Goal: Task Accomplishment & Management: Complete application form

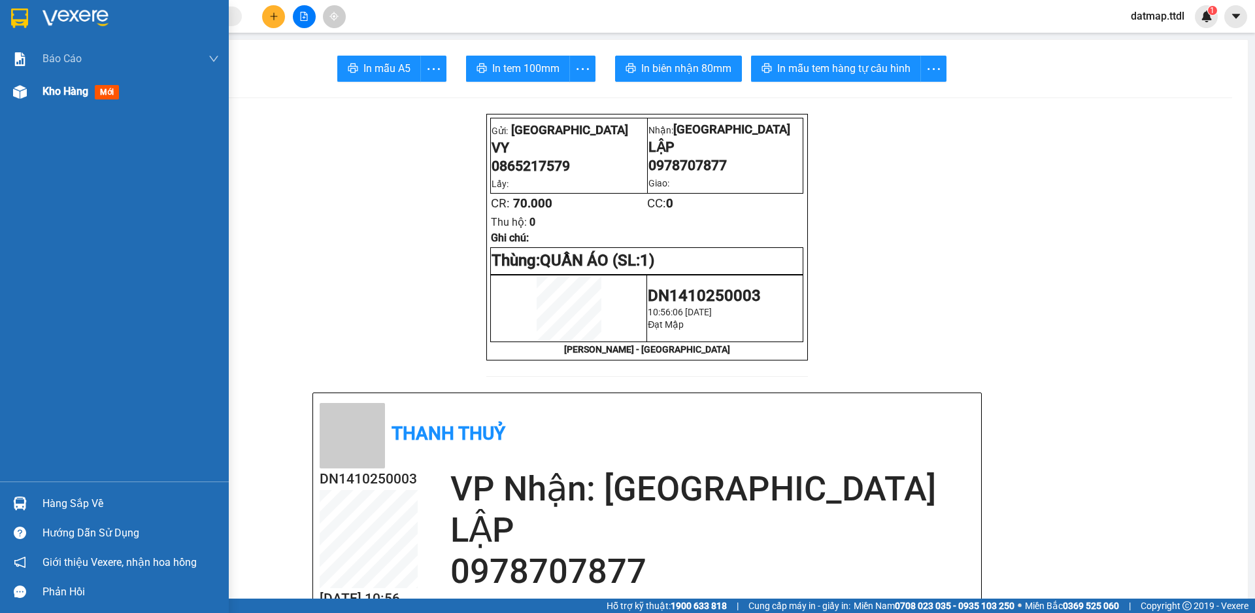
click at [56, 85] on span "Kho hàng" at bounding box center [66, 91] width 46 height 12
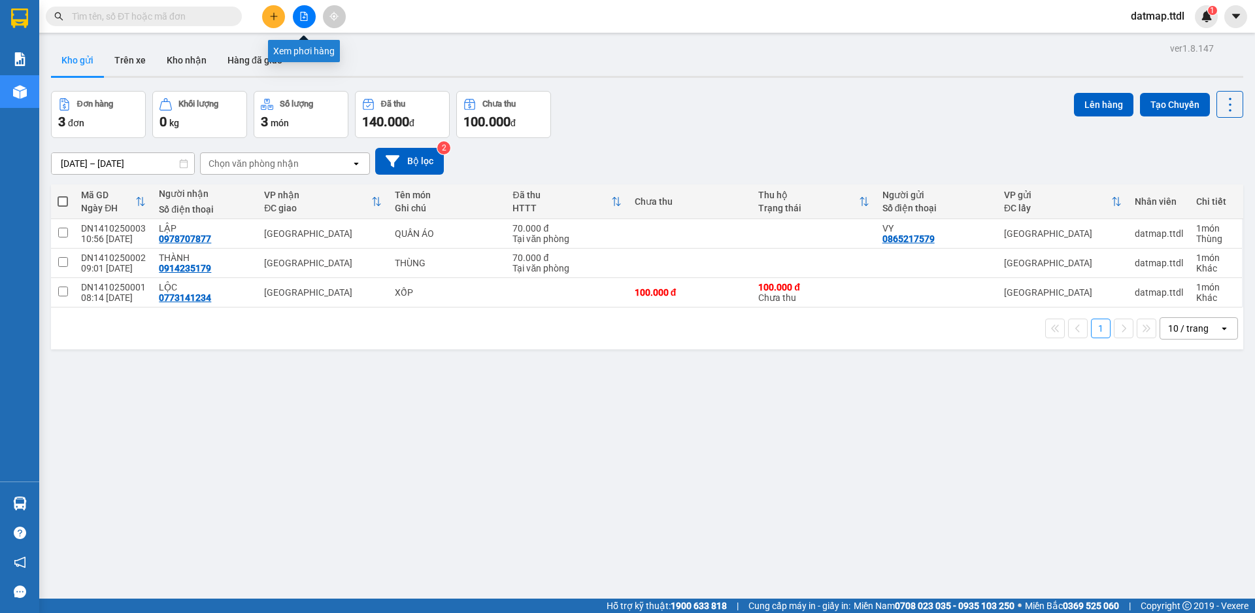
click at [307, 10] on button at bounding box center [304, 16] width 23 height 23
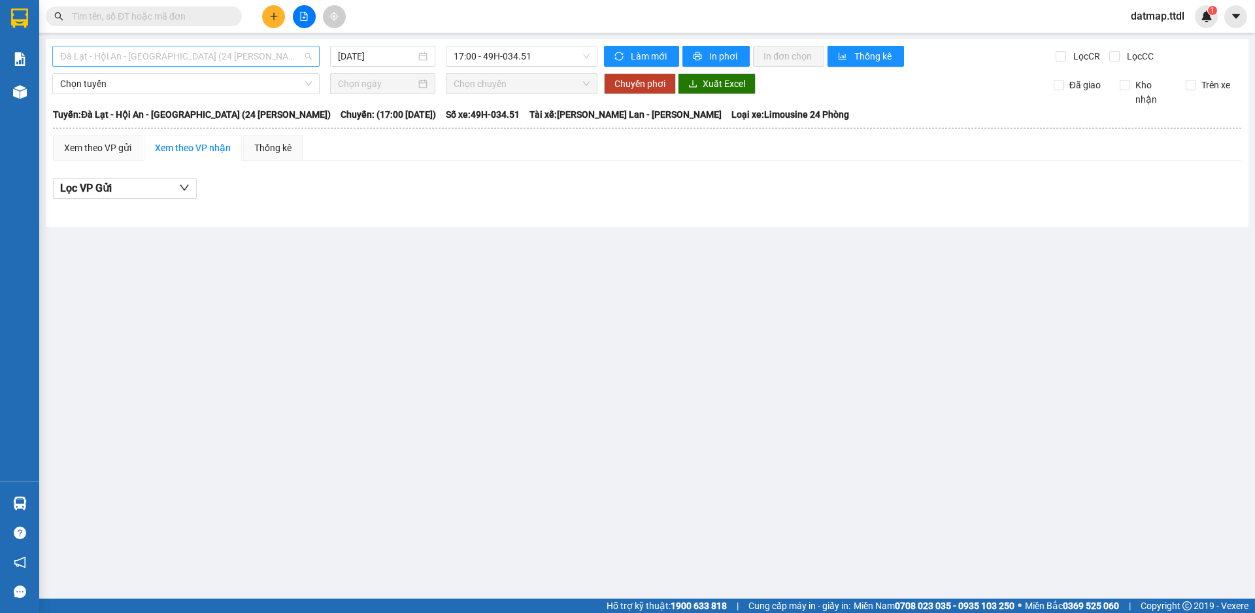
click at [152, 57] on span "Đà Lạt - Hội An - [GEOGRAPHIC_DATA] (24 [PERSON_NAME])" at bounding box center [186, 56] width 252 height 20
click at [377, 48] on div "[DATE]" at bounding box center [382, 56] width 105 height 21
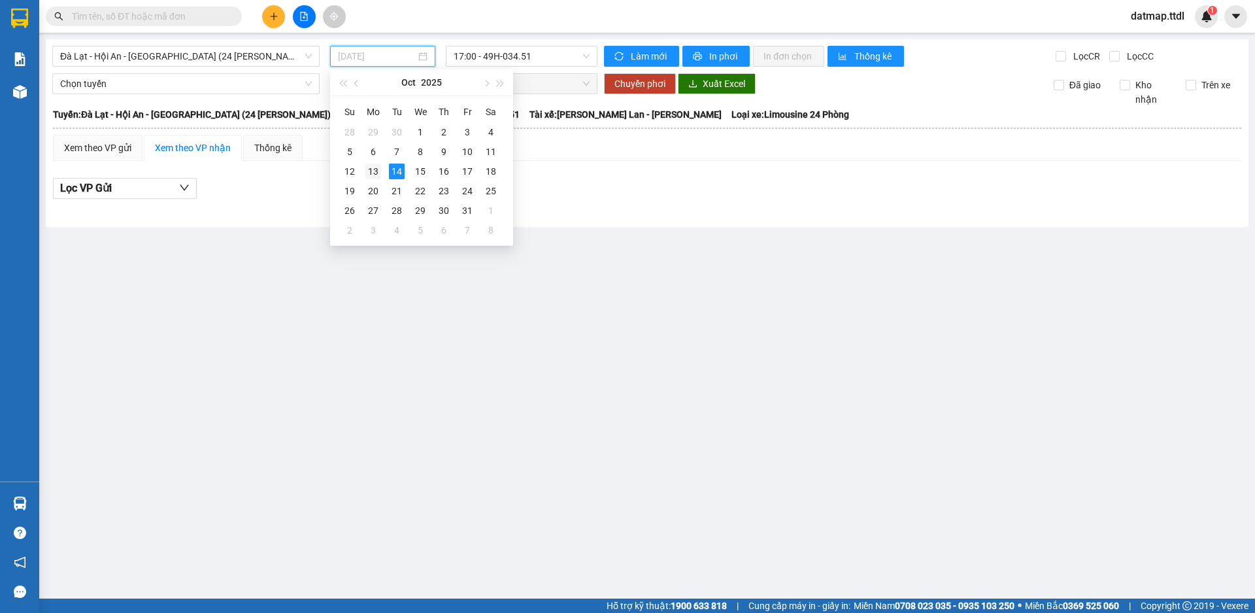
click at [371, 167] on div "13" at bounding box center [374, 171] width 16 height 16
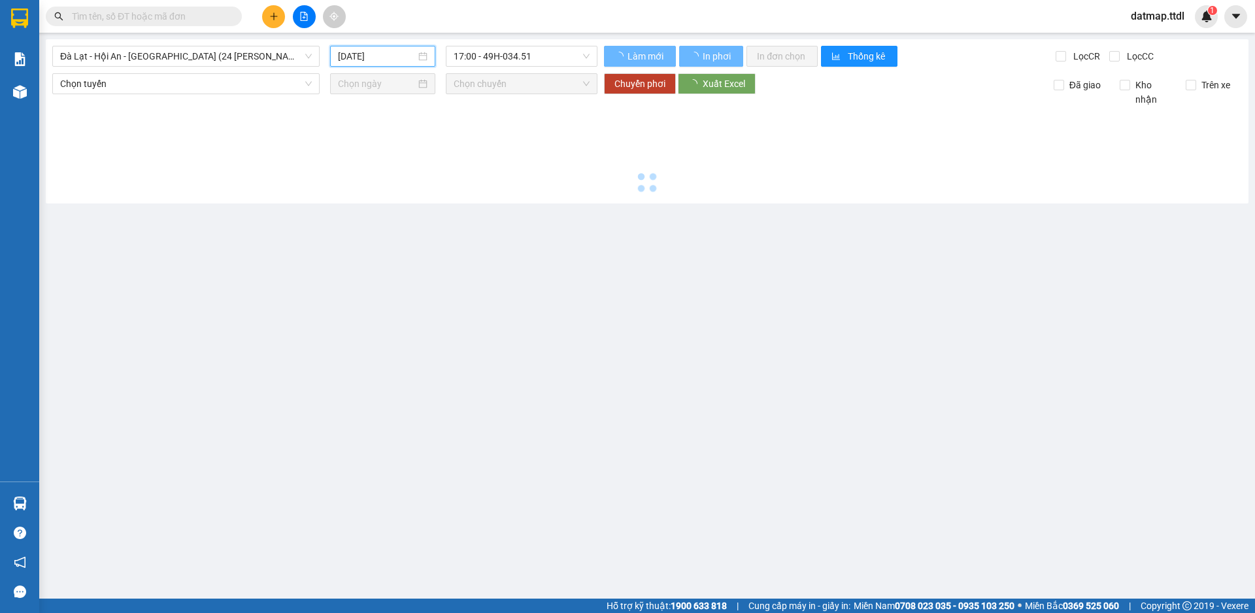
type input "[DATE]"
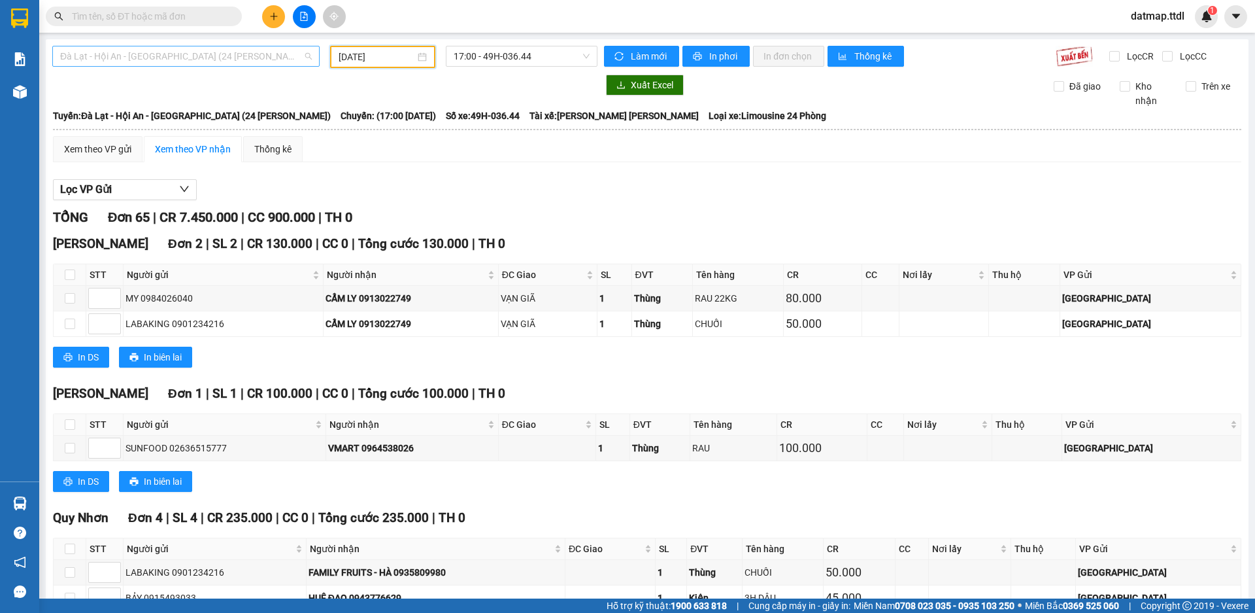
click at [148, 52] on span "Đà Lạt - Hội An - [GEOGRAPHIC_DATA] (24 [PERSON_NAME])" at bounding box center [186, 56] width 252 height 20
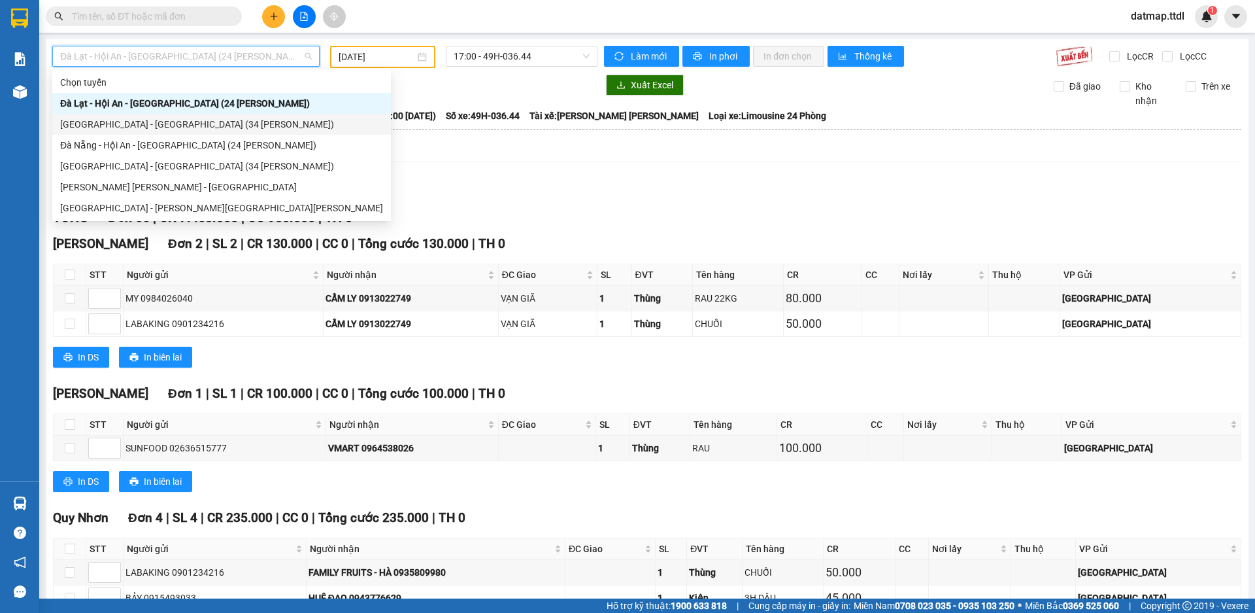
click at [82, 124] on div "[GEOGRAPHIC_DATA] - [GEOGRAPHIC_DATA] (34 [PERSON_NAME])" at bounding box center [221, 124] width 323 height 14
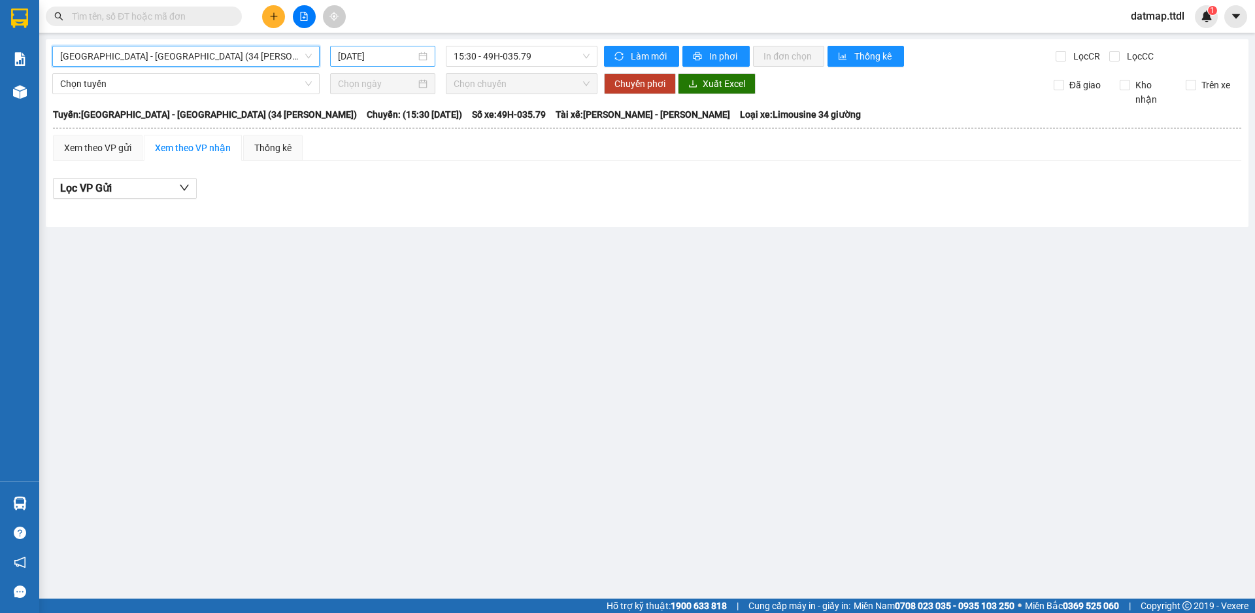
click at [377, 53] on input "[DATE]" at bounding box center [377, 56] width 78 height 14
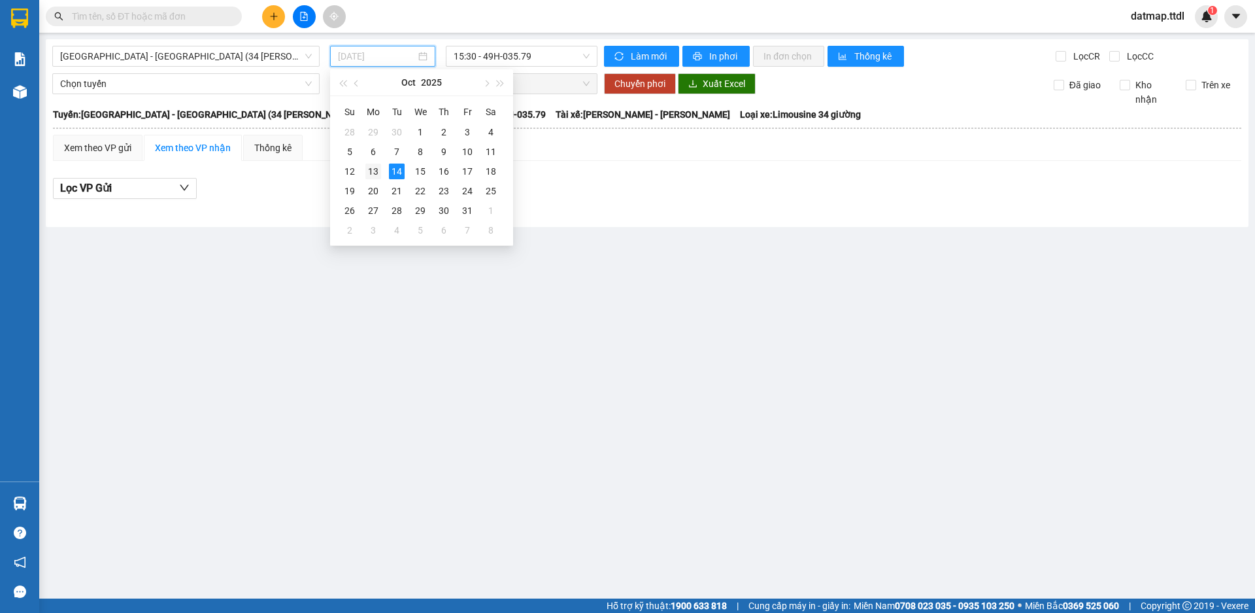
click at [367, 169] on div "13" at bounding box center [374, 171] width 16 height 16
type input "[DATE]"
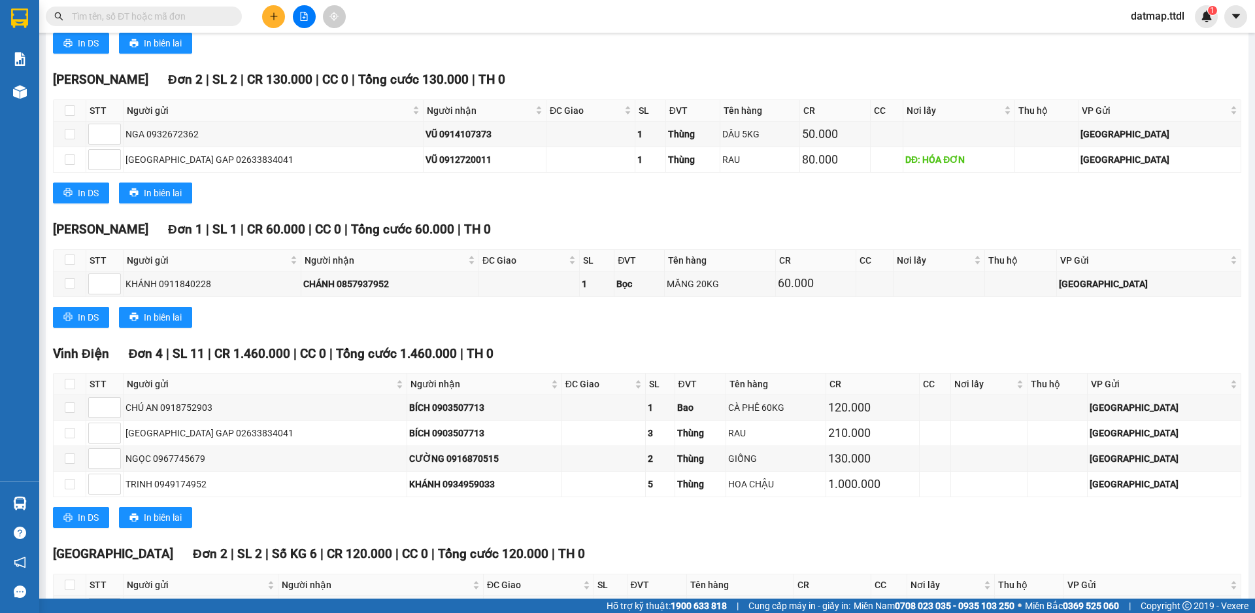
scroll to position [1471, 0]
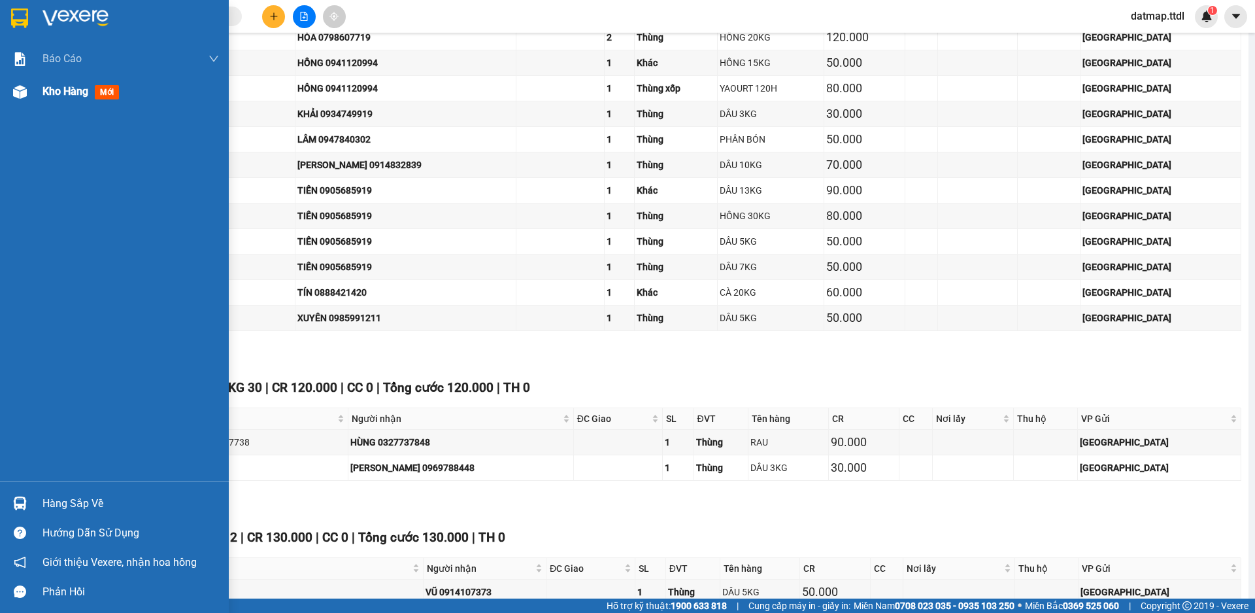
click at [58, 89] on span "Kho hàng" at bounding box center [66, 91] width 46 height 12
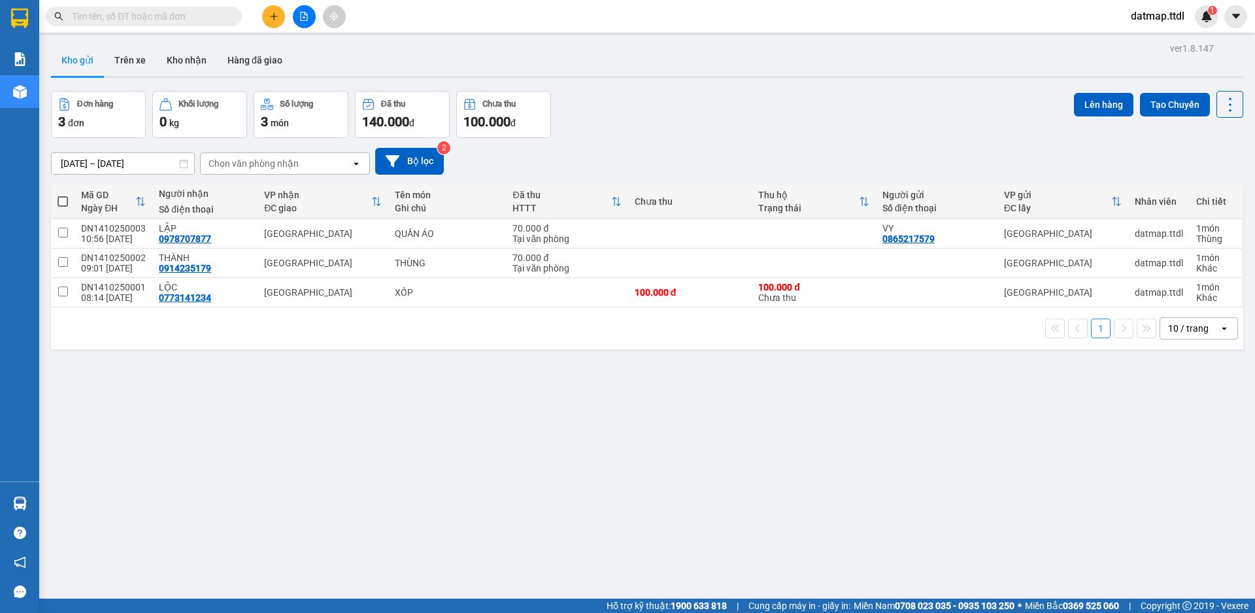
click at [305, 20] on icon "file-add" at bounding box center [303, 16] width 9 height 9
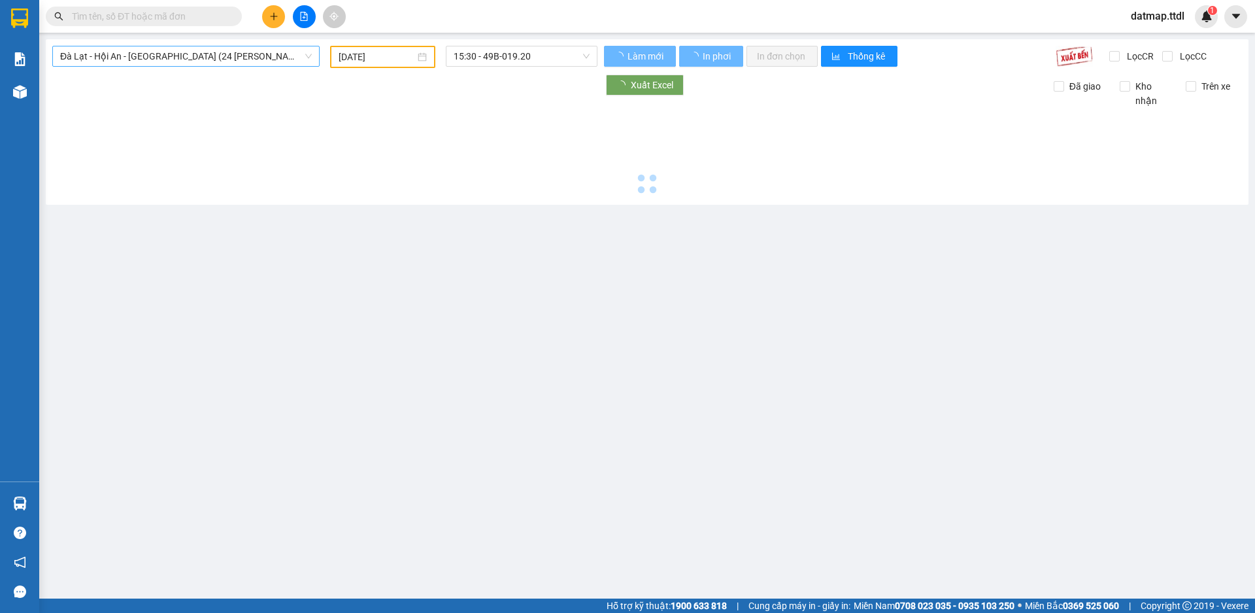
click at [227, 56] on span "Đà Lạt - Hội An - [GEOGRAPHIC_DATA] (24 [PERSON_NAME])" at bounding box center [186, 56] width 252 height 20
type input "[DATE]"
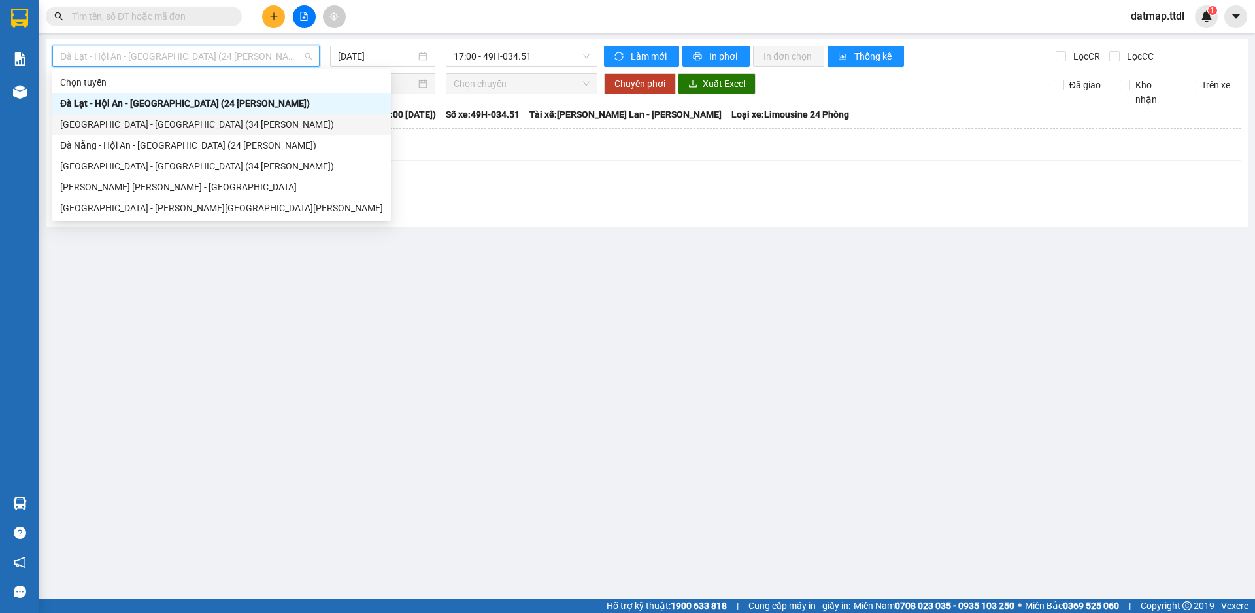
click at [107, 125] on div "[GEOGRAPHIC_DATA] - [GEOGRAPHIC_DATA] (34 [PERSON_NAME])" at bounding box center [221, 124] width 323 height 14
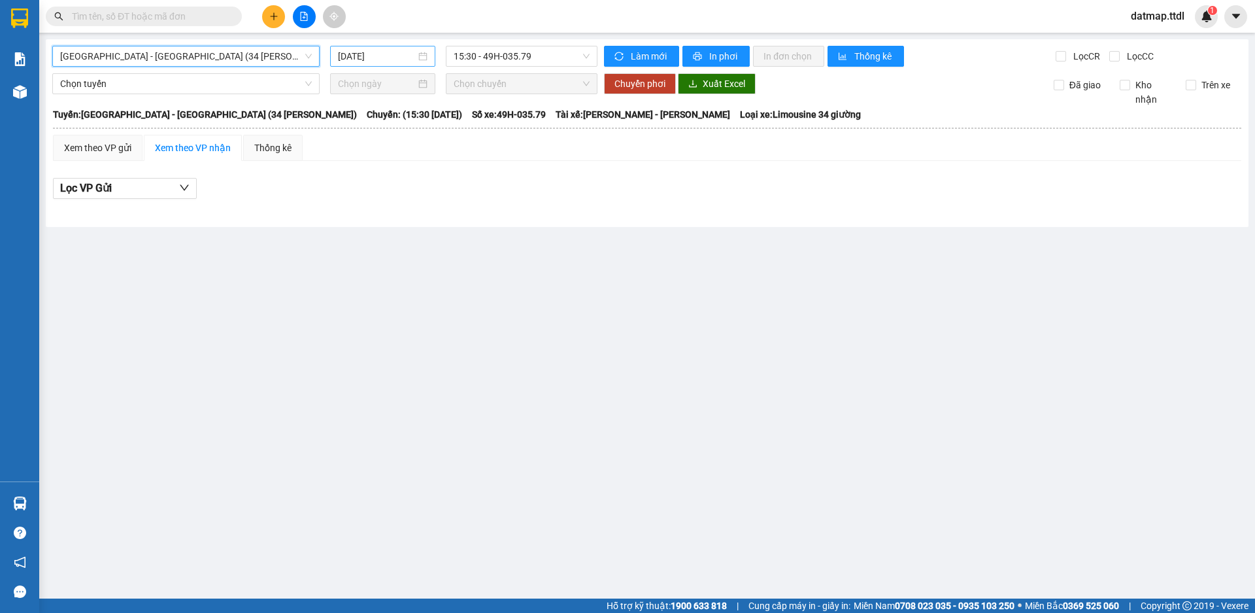
click at [381, 52] on input "[DATE]" at bounding box center [377, 56] width 78 height 14
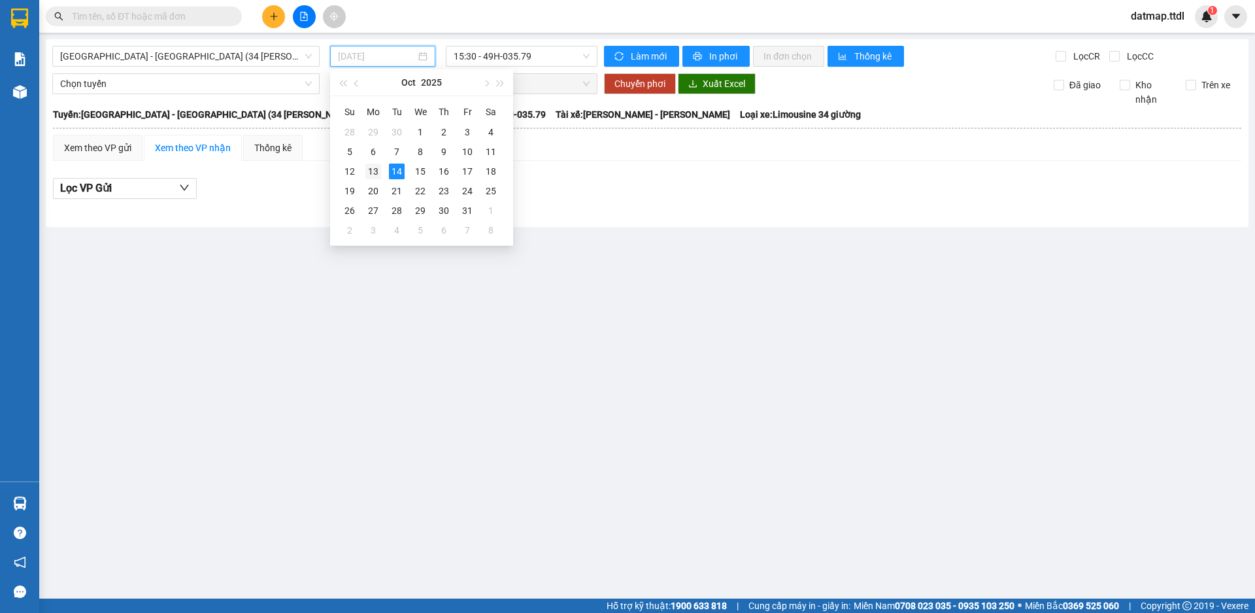
click at [374, 169] on div "13" at bounding box center [374, 171] width 16 height 16
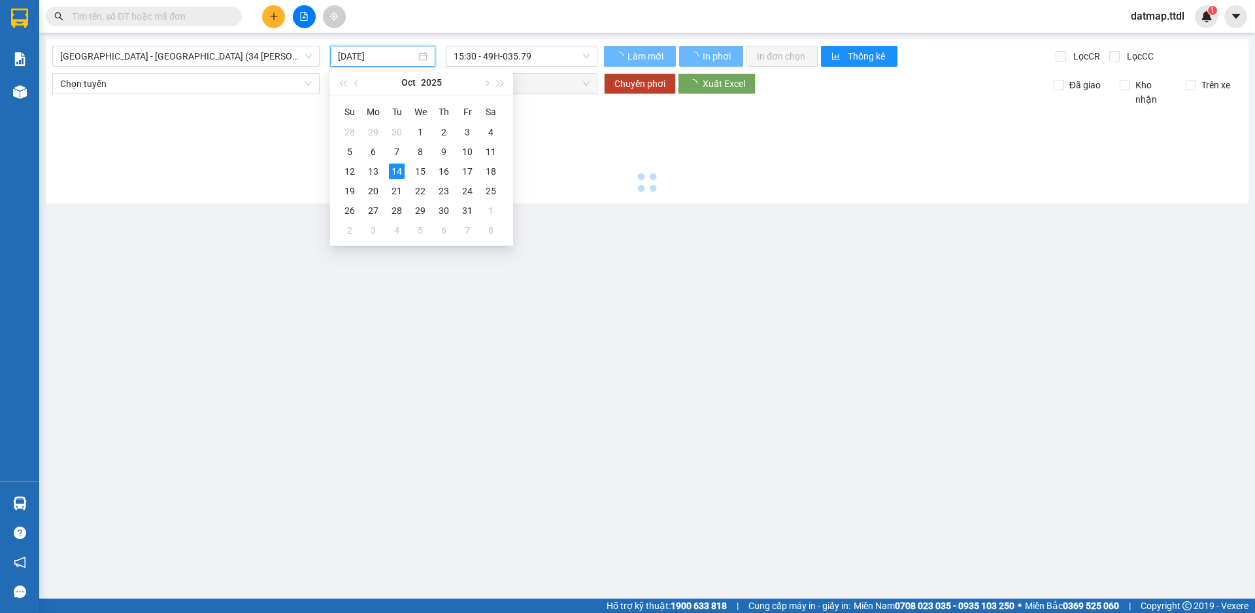
type input "[DATE]"
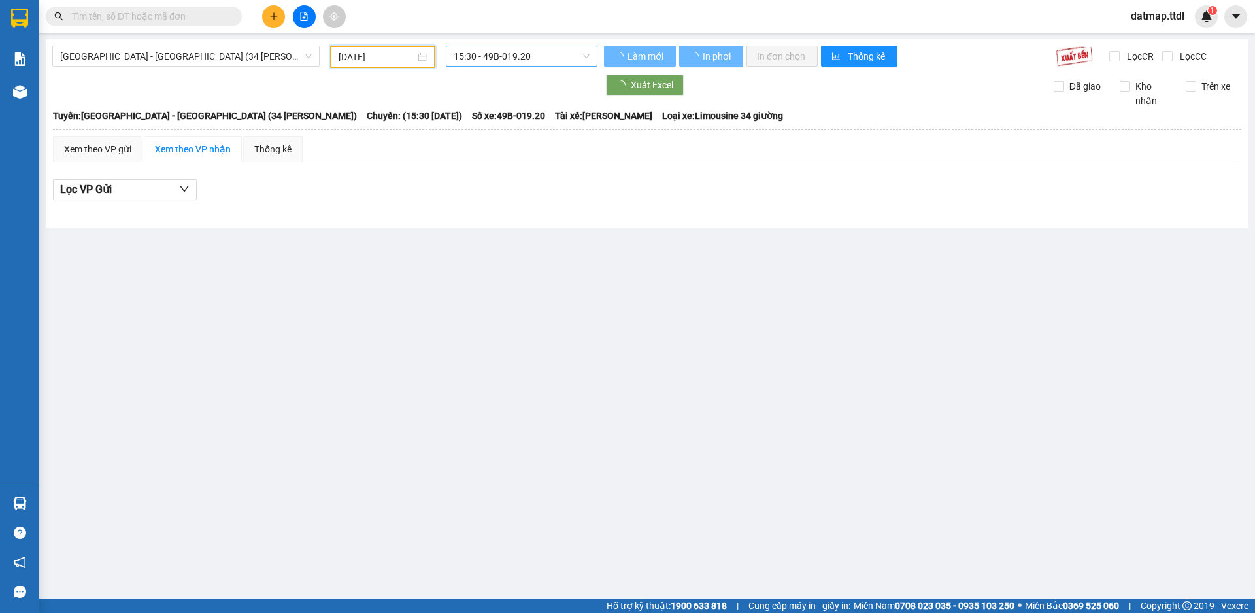
click at [529, 58] on span "15:30 - 49B-019.20" at bounding box center [522, 56] width 136 height 20
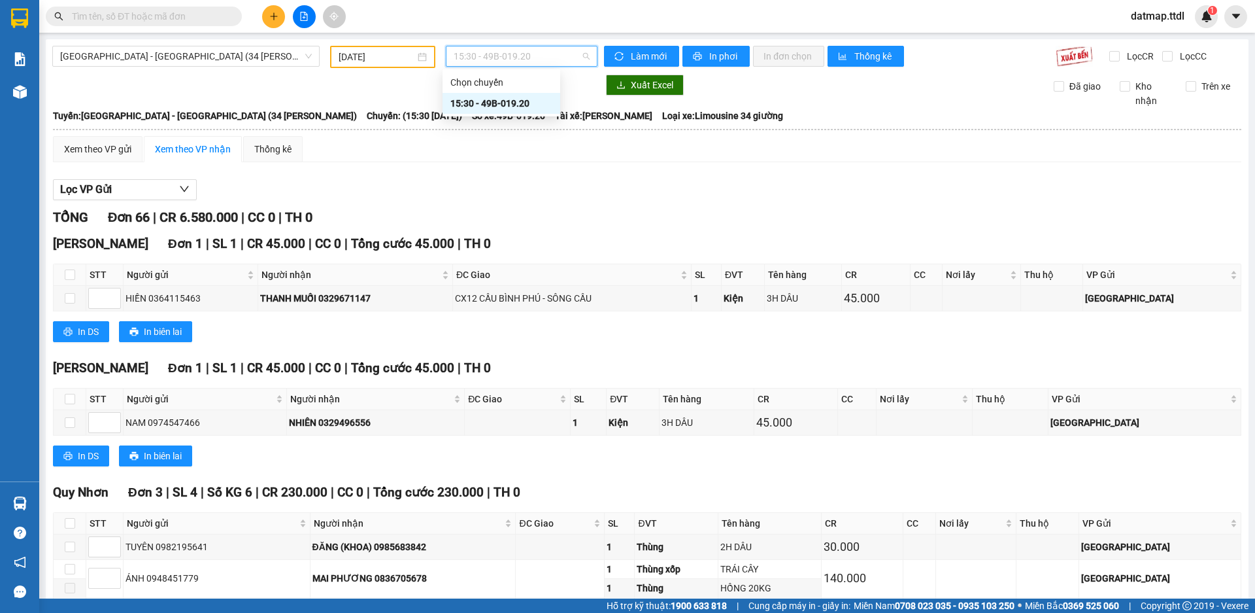
click at [528, 104] on div "15:30 - 49B-019.20" at bounding box center [502, 103] width 102 height 14
click at [146, 61] on span "[GEOGRAPHIC_DATA] - [GEOGRAPHIC_DATA] (34 [PERSON_NAME])" at bounding box center [186, 56] width 252 height 20
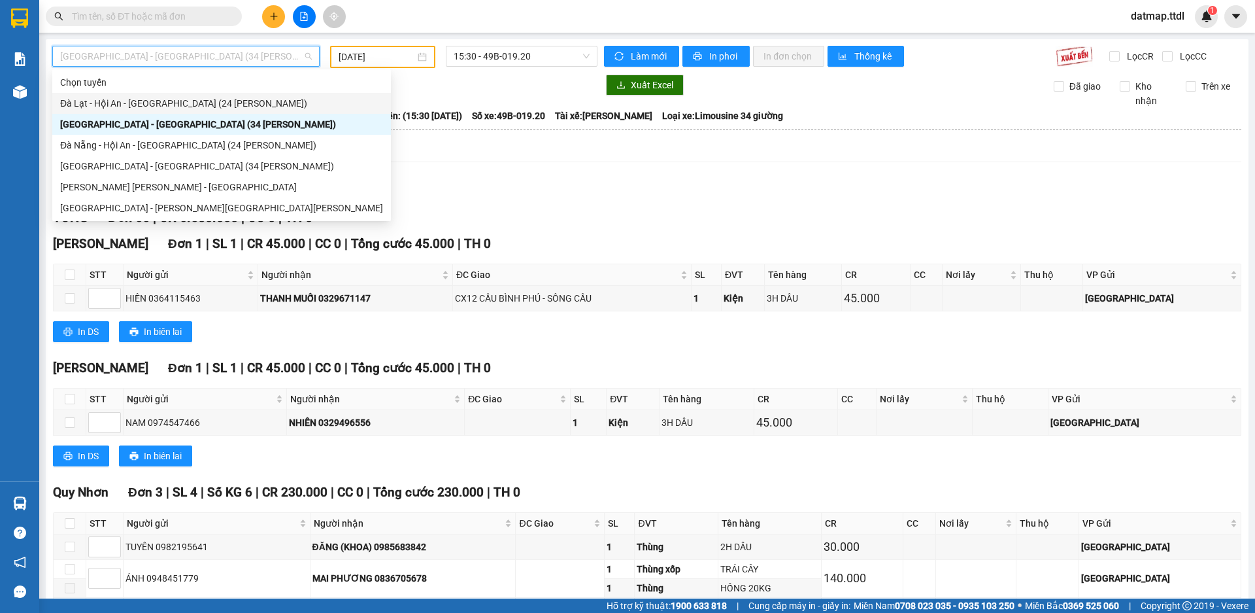
click at [105, 103] on div "Đà Lạt - Hội An - [GEOGRAPHIC_DATA] (24 [PERSON_NAME])" at bounding box center [221, 103] width 323 height 14
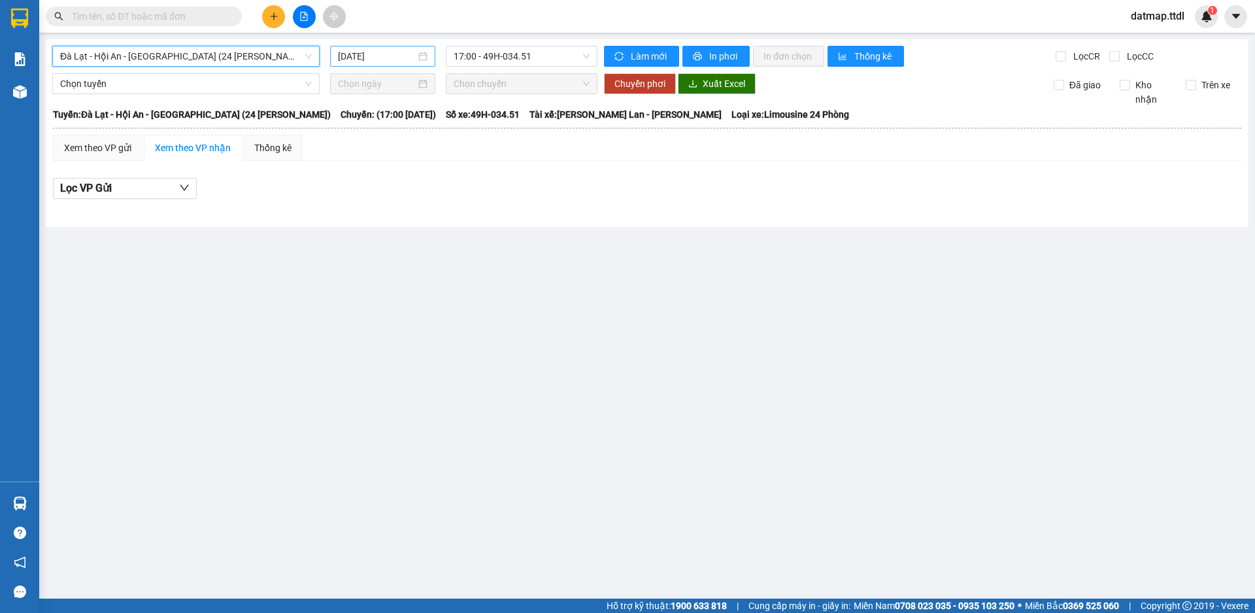
click at [368, 58] on input "[DATE]" at bounding box center [377, 56] width 78 height 14
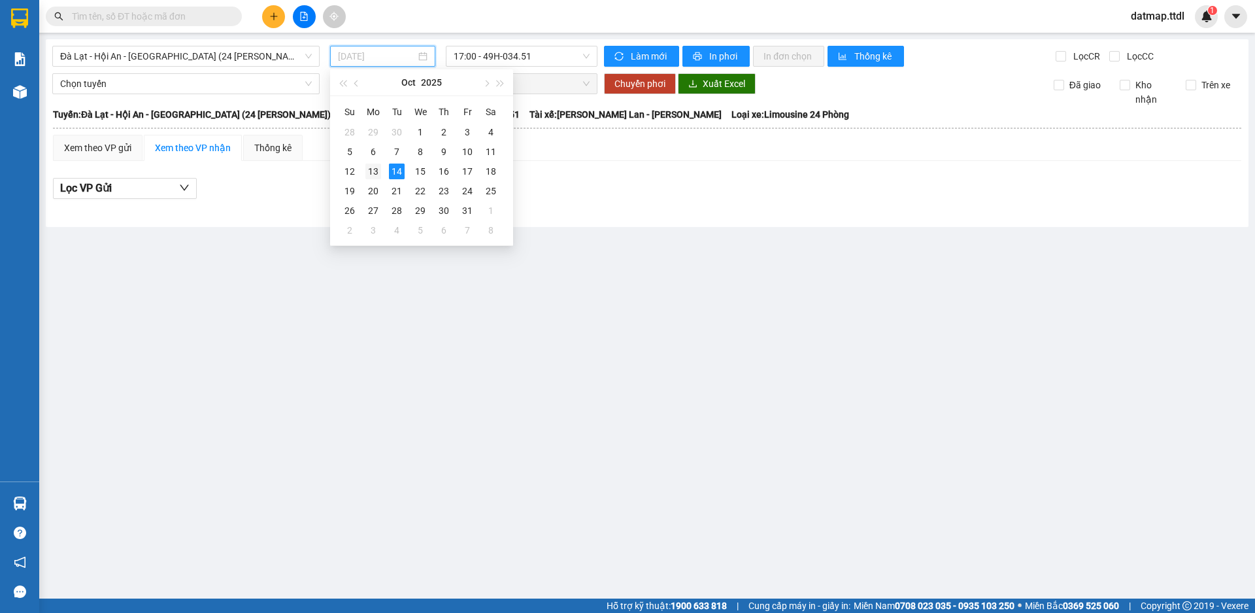
click at [374, 171] on div "13" at bounding box center [374, 171] width 16 height 16
type input "[DATE]"
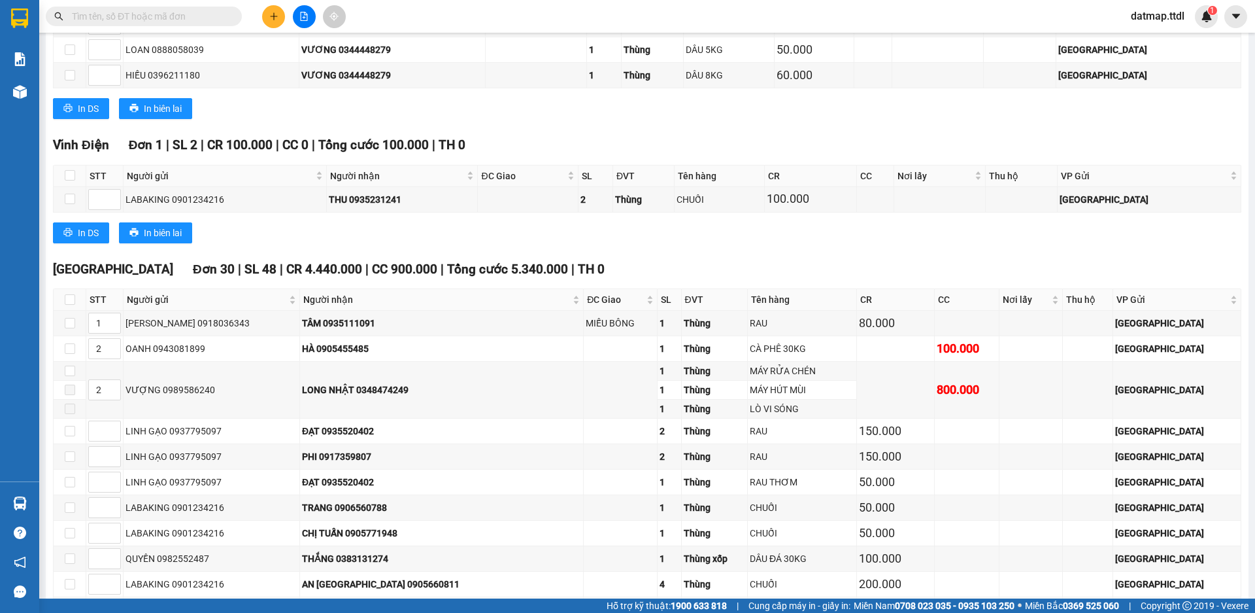
scroll to position [2129, 0]
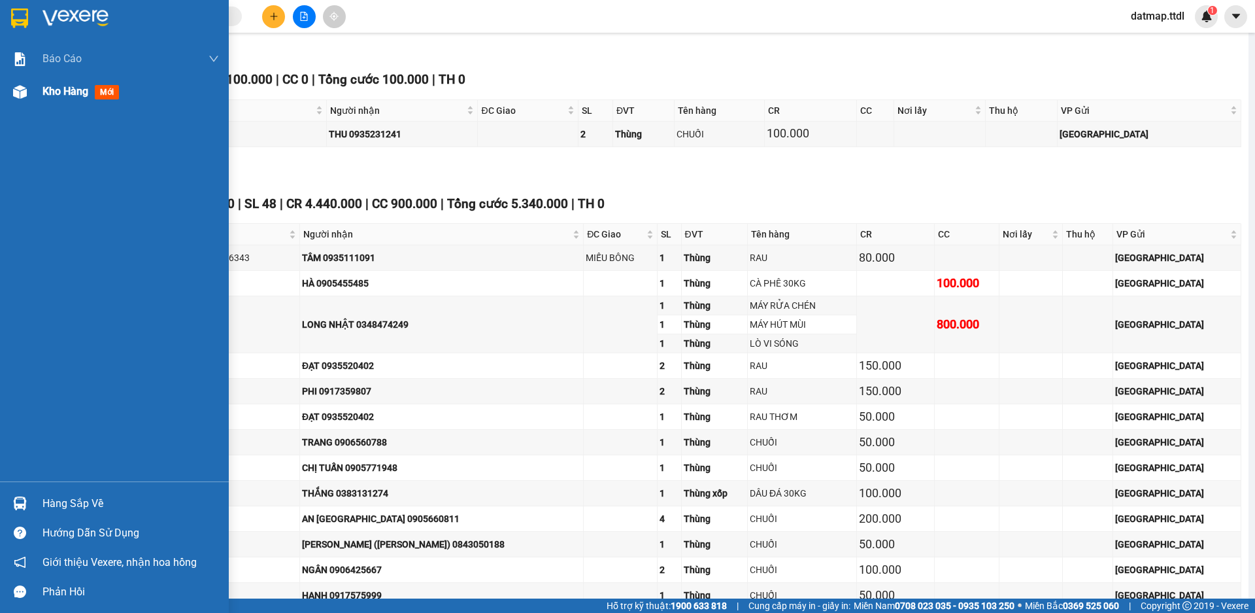
click at [54, 92] on span "Kho hàng" at bounding box center [66, 91] width 46 height 12
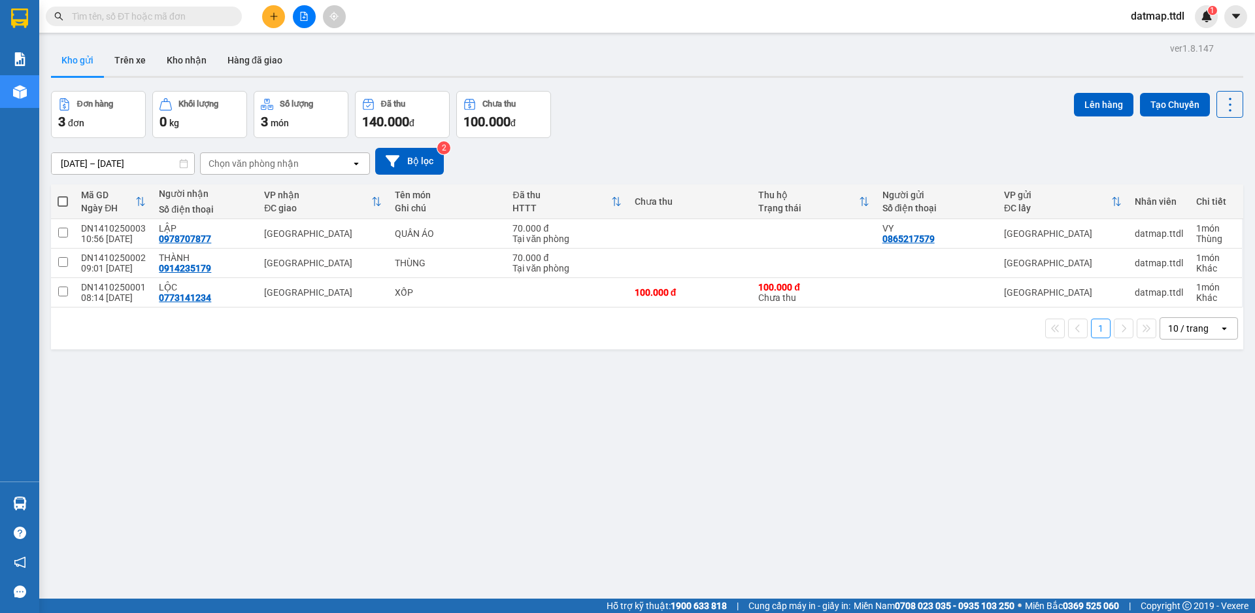
click at [306, 15] on icon "file-add" at bounding box center [304, 16] width 7 height 9
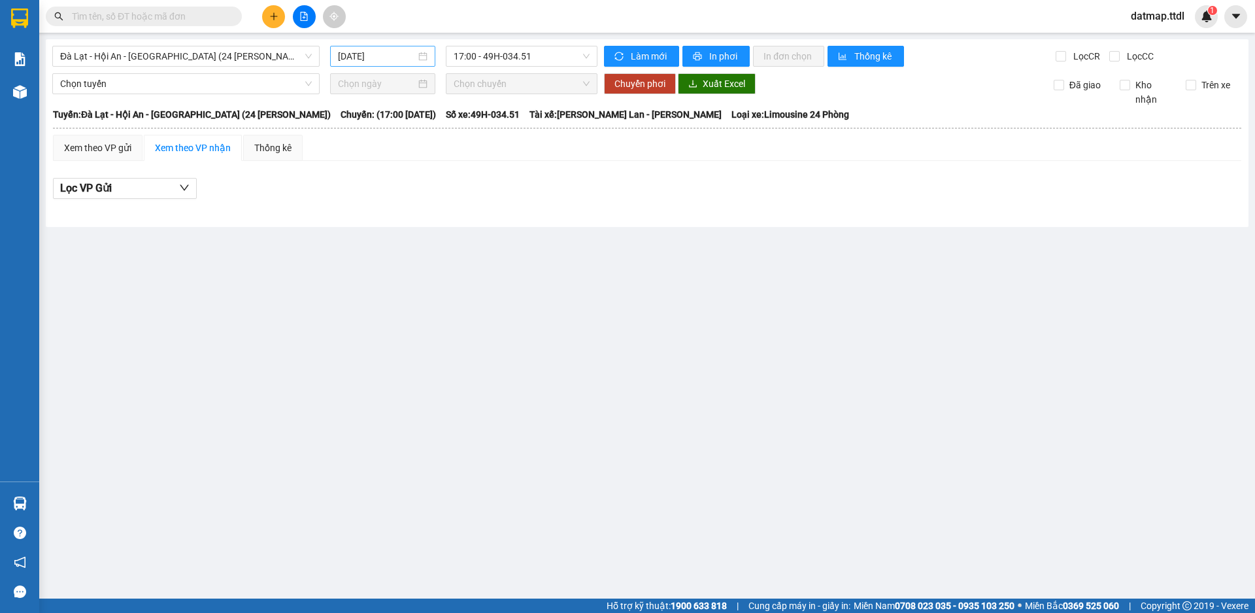
click at [379, 57] on input "[DATE]" at bounding box center [377, 56] width 78 height 14
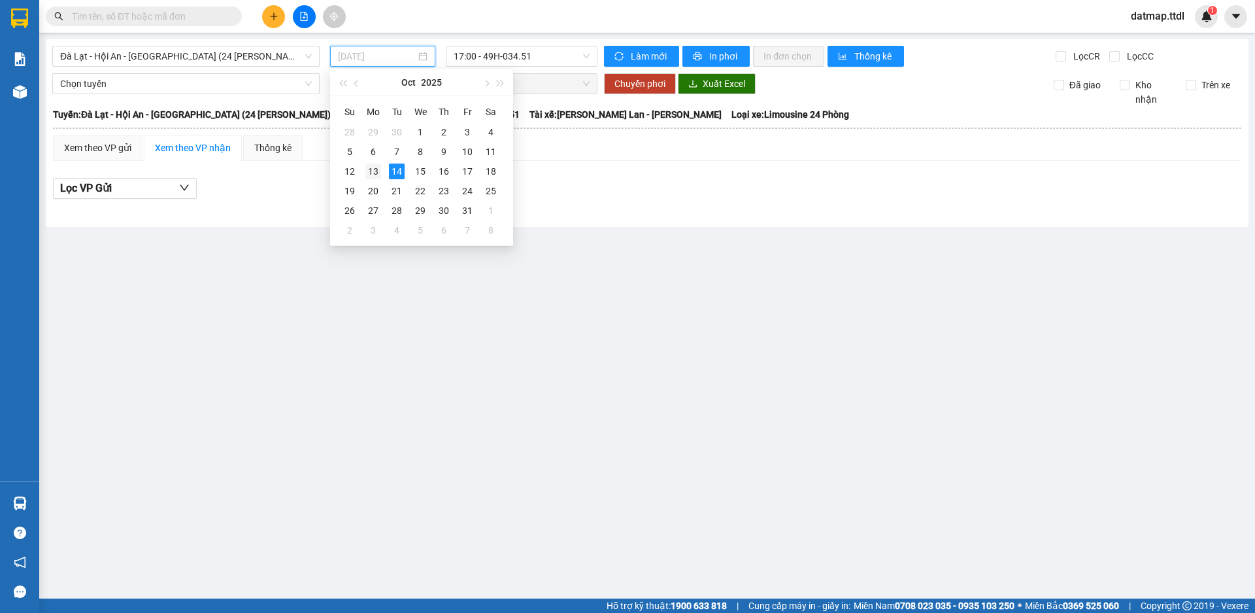
click at [375, 167] on div "13" at bounding box center [374, 171] width 16 height 16
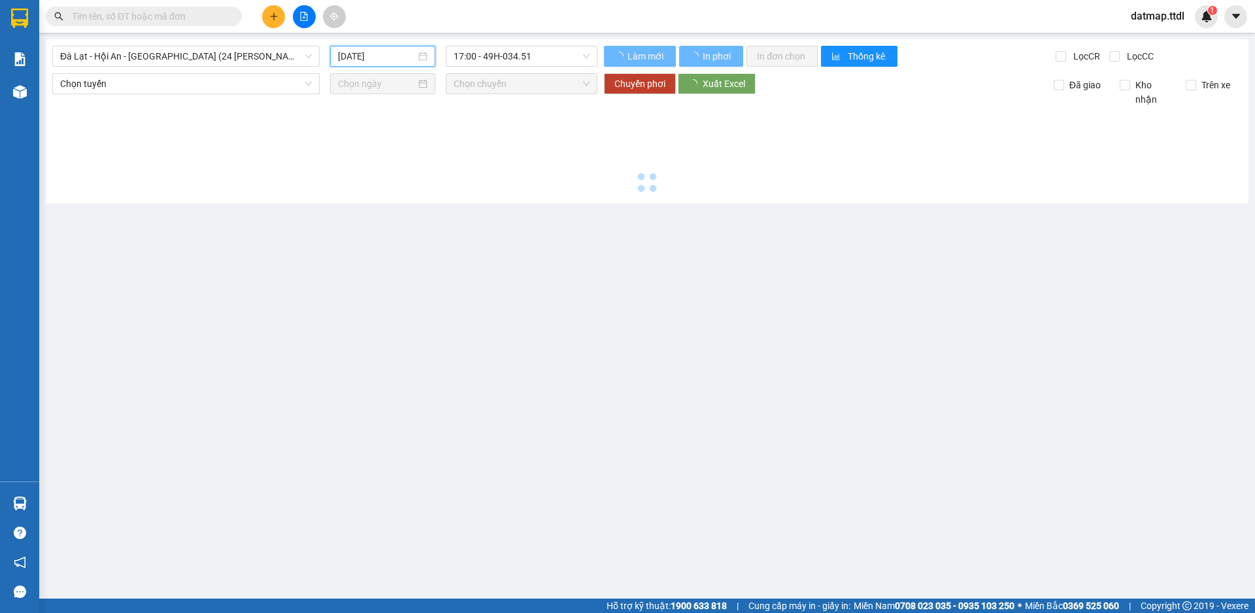
type input "[DATE]"
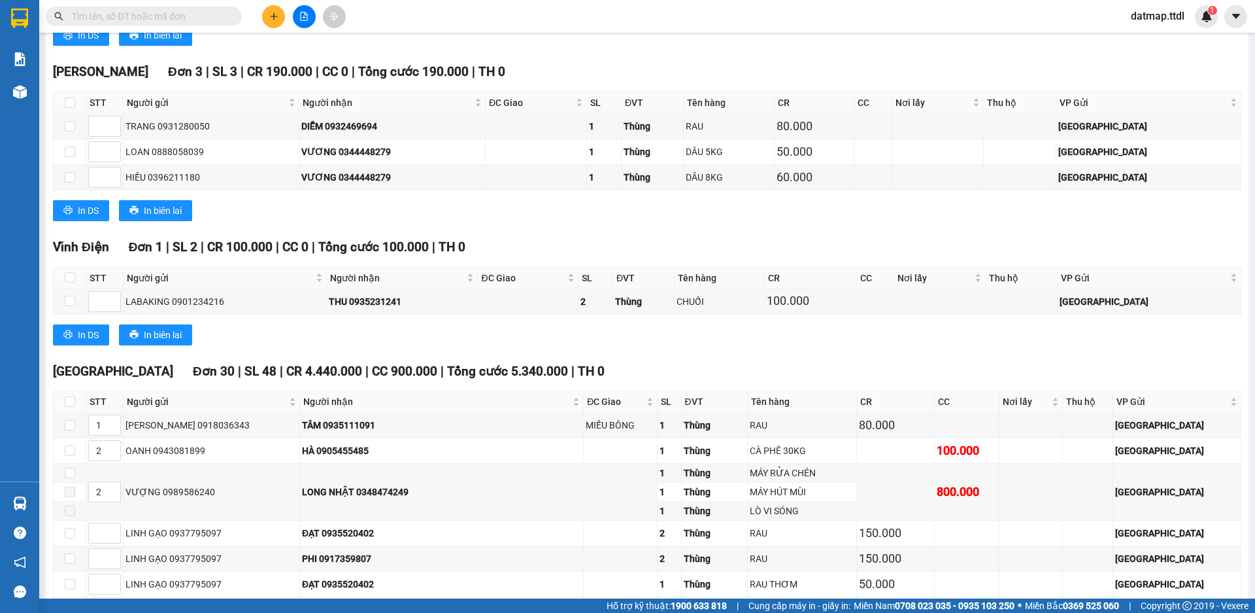
scroll to position [2158, 0]
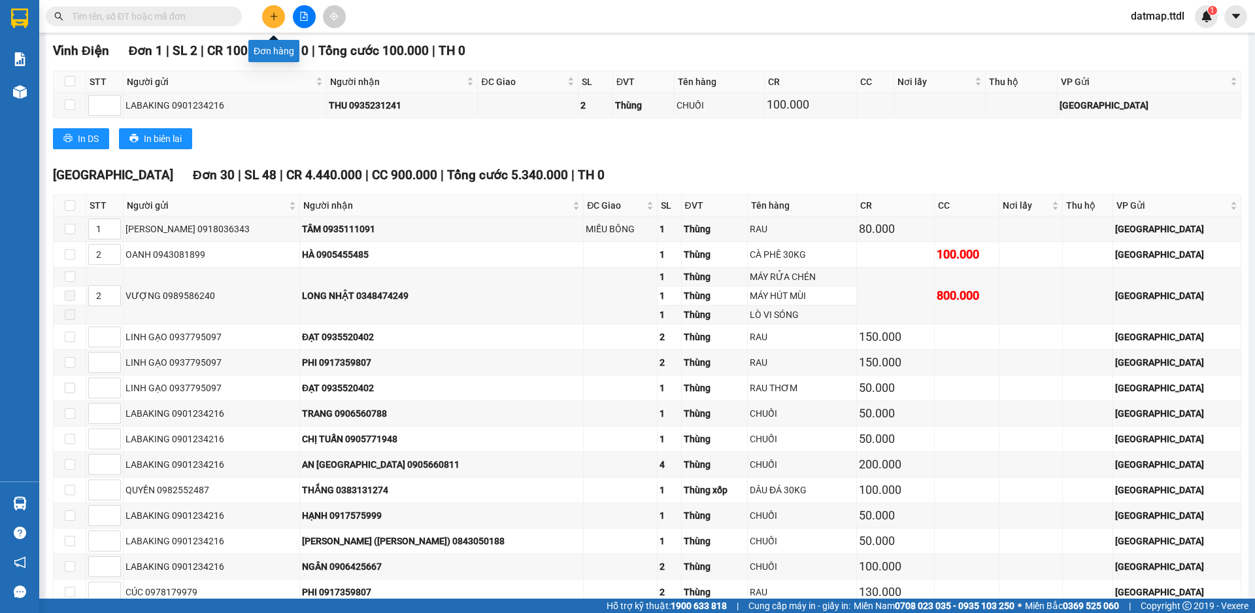
click at [273, 14] on icon "plus" at bounding box center [273, 16] width 9 height 9
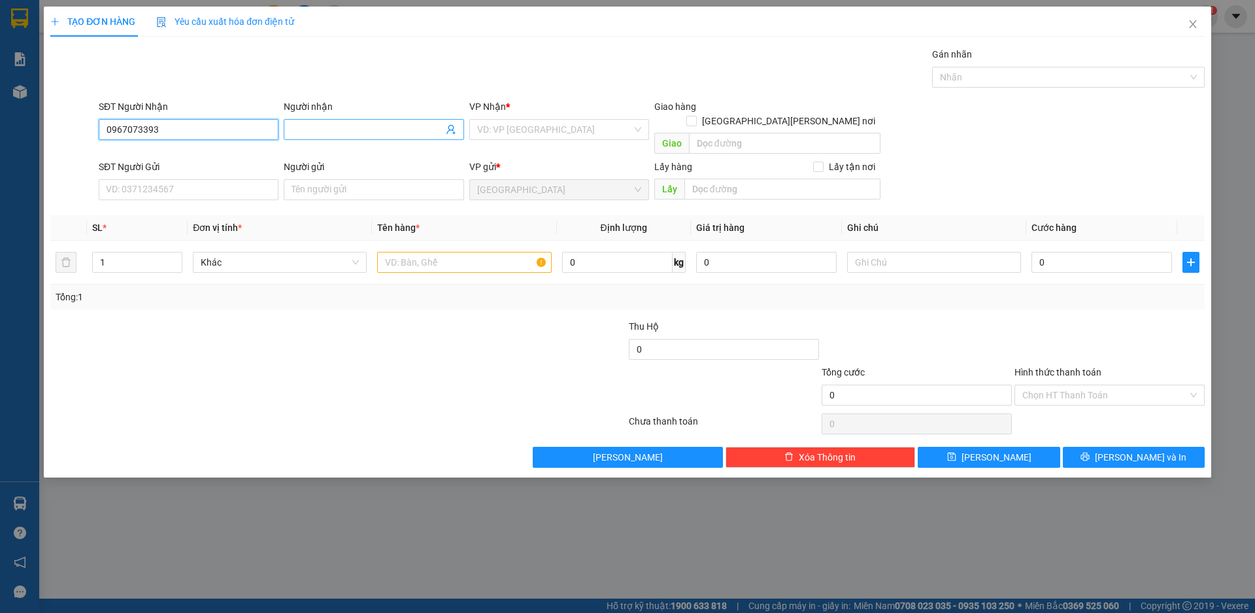
type input "0967073393"
click at [325, 126] on input "Người nhận" at bounding box center [367, 129] width 151 height 14
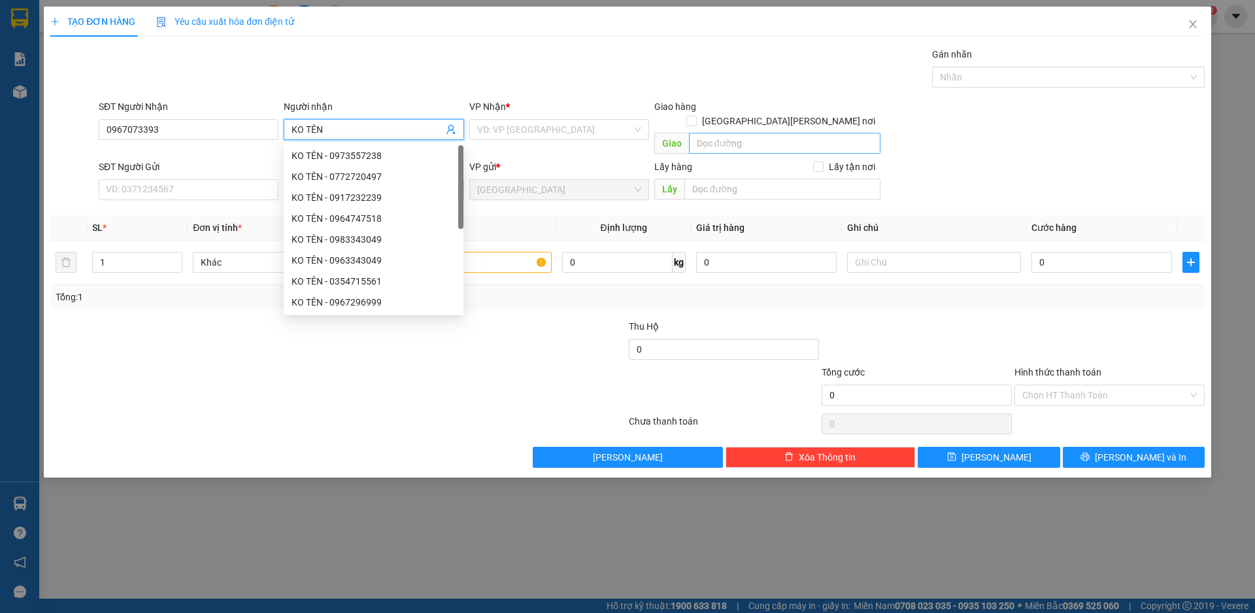
type input "KO TÊN"
click at [759, 133] on input "text" at bounding box center [785, 143] width 192 height 21
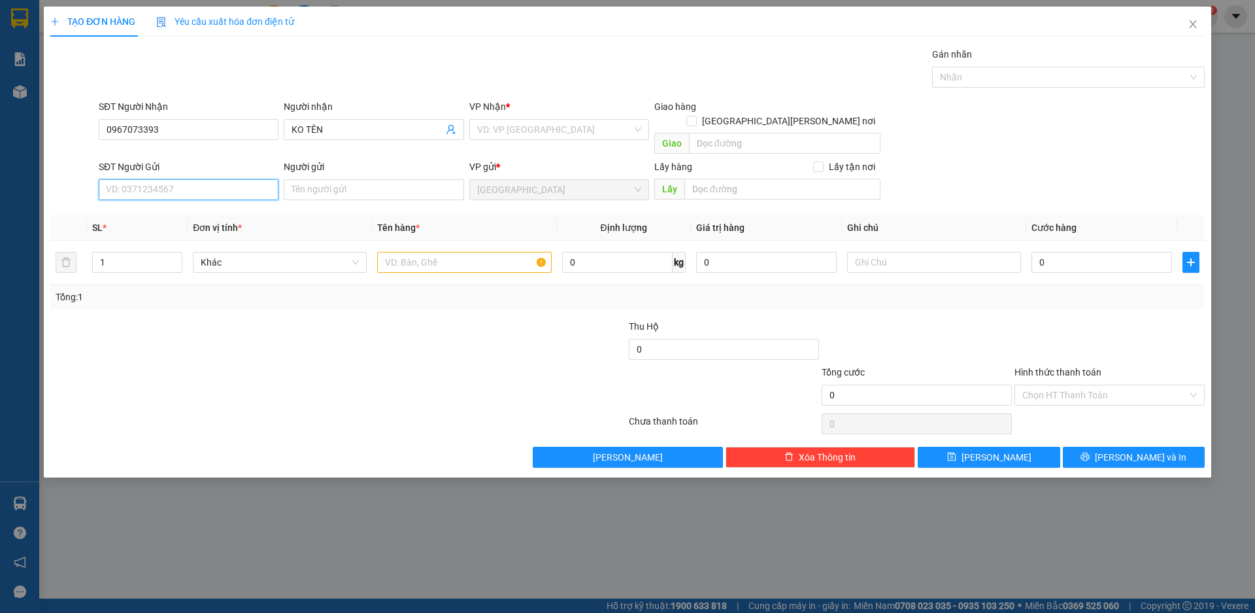
click at [219, 179] on input "SĐT Người Gửi" at bounding box center [189, 189] width 180 height 21
type input "0969413359"
click at [313, 179] on input "Người gửi" at bounding box center [374, 189] width 180 height 21
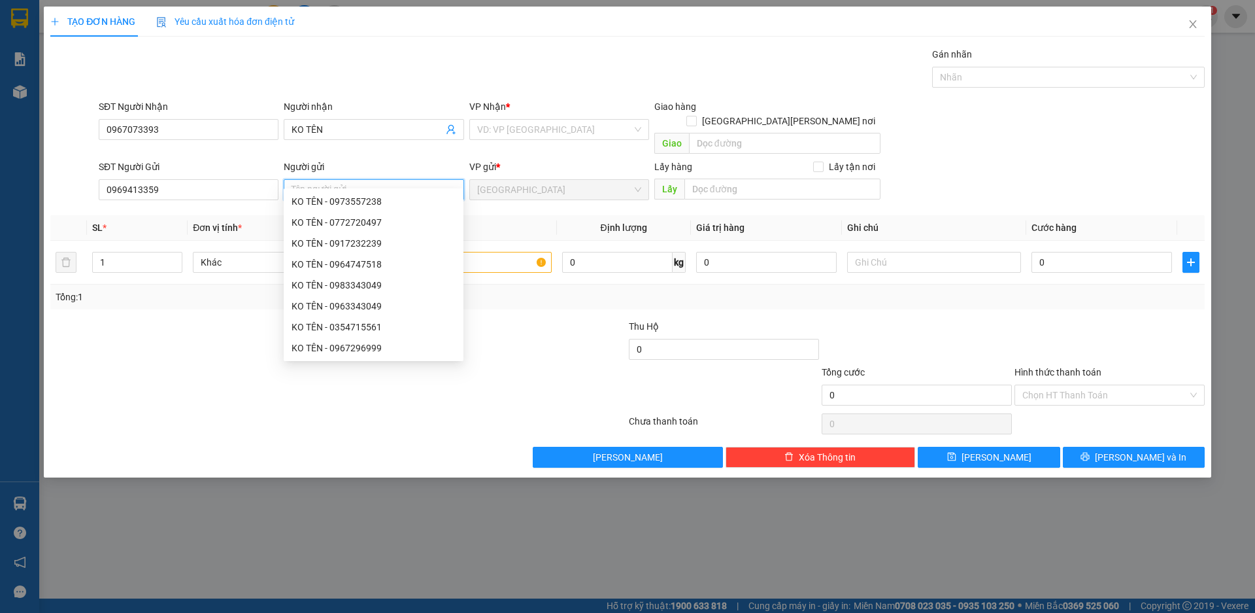
type input "D"
type input "ĐẠI"
click at [230, 319] on div at bounding box center [242, 342] width 386 height 46
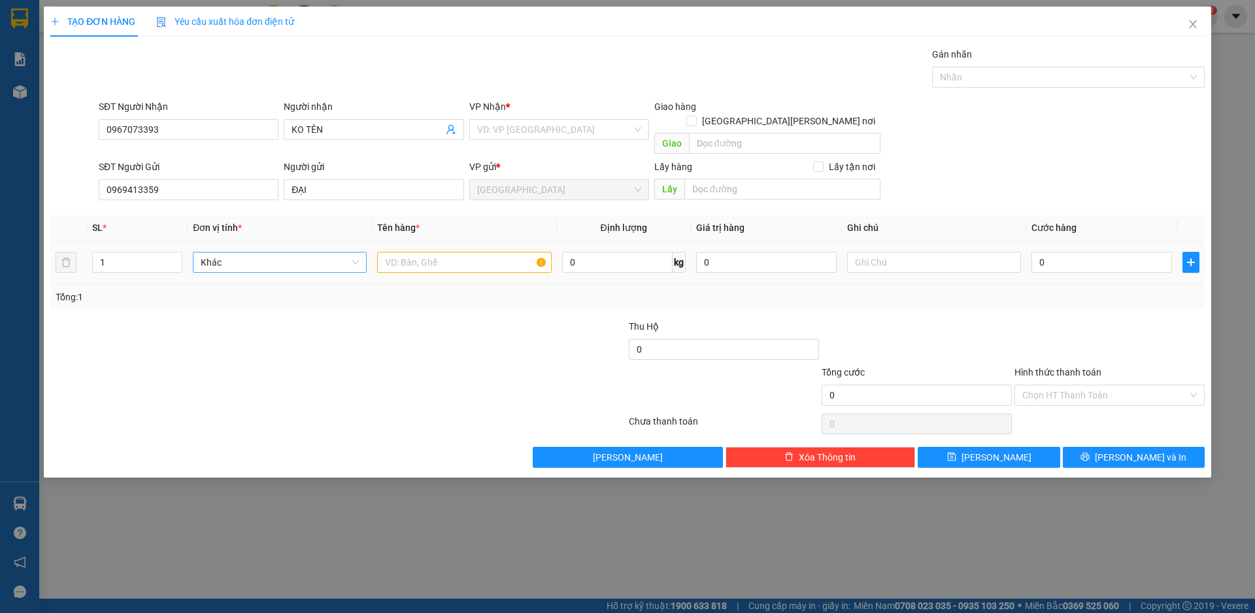
click at [241, 252] on span "Khác" at bounding box center [280, 262] width 158 height 20
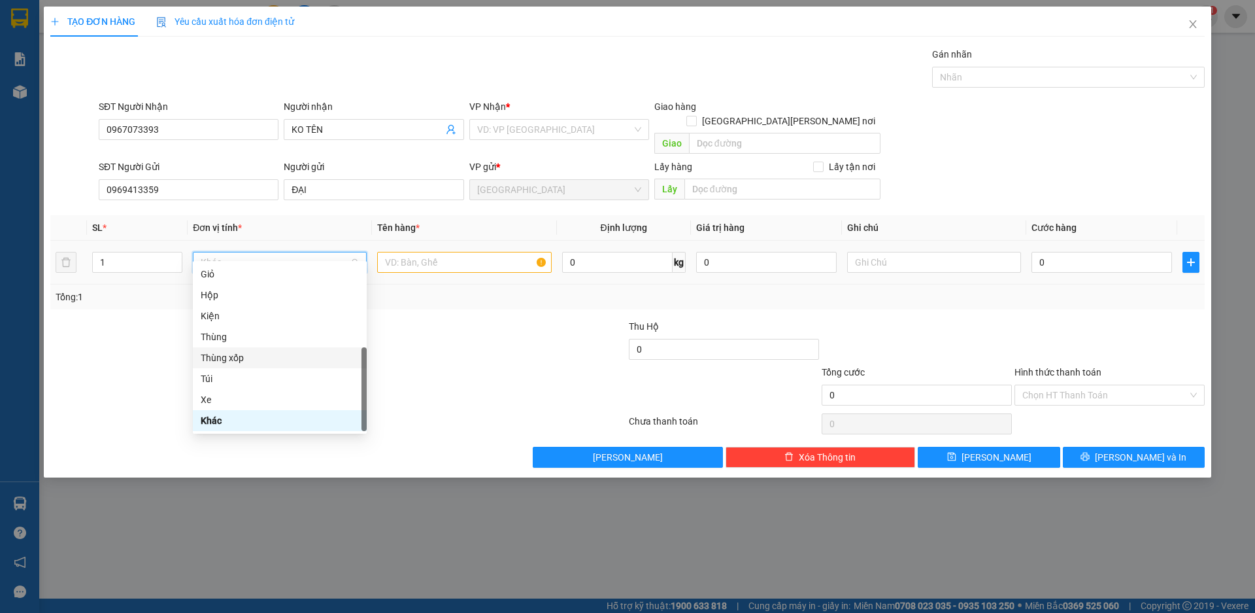
click at [251, 359] on div "Thùng xốp" at bounding box center [280, 357] width 158 height 14
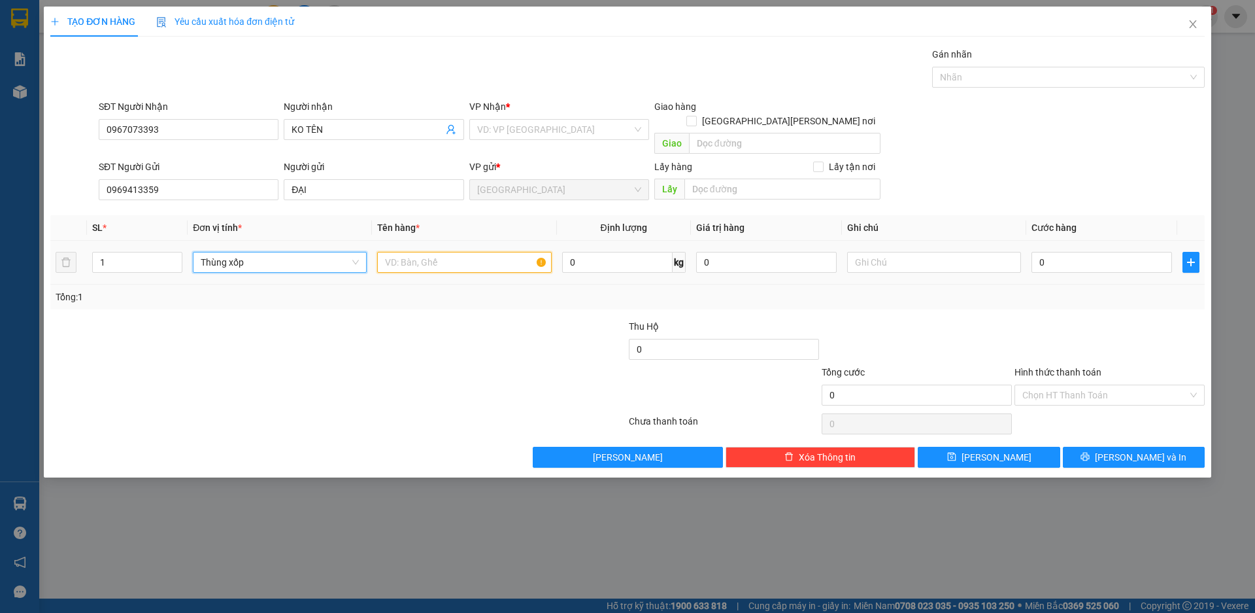
click at [422, 252] on input "text" at bounding box center [464, 262] width 174 height 21
type input "CHÈ"
click at [1053, 255] on input "0" at bounding box center [1102, 262] width 141 height 21
type input "7"
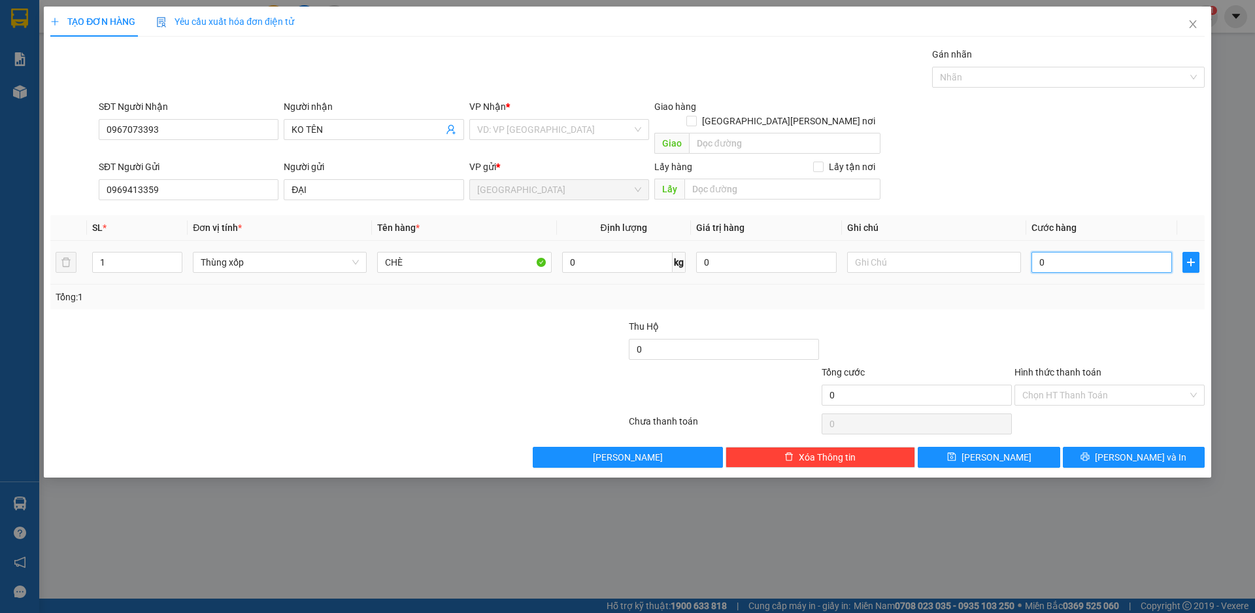
type input "7"
type input "70"
type input "700"
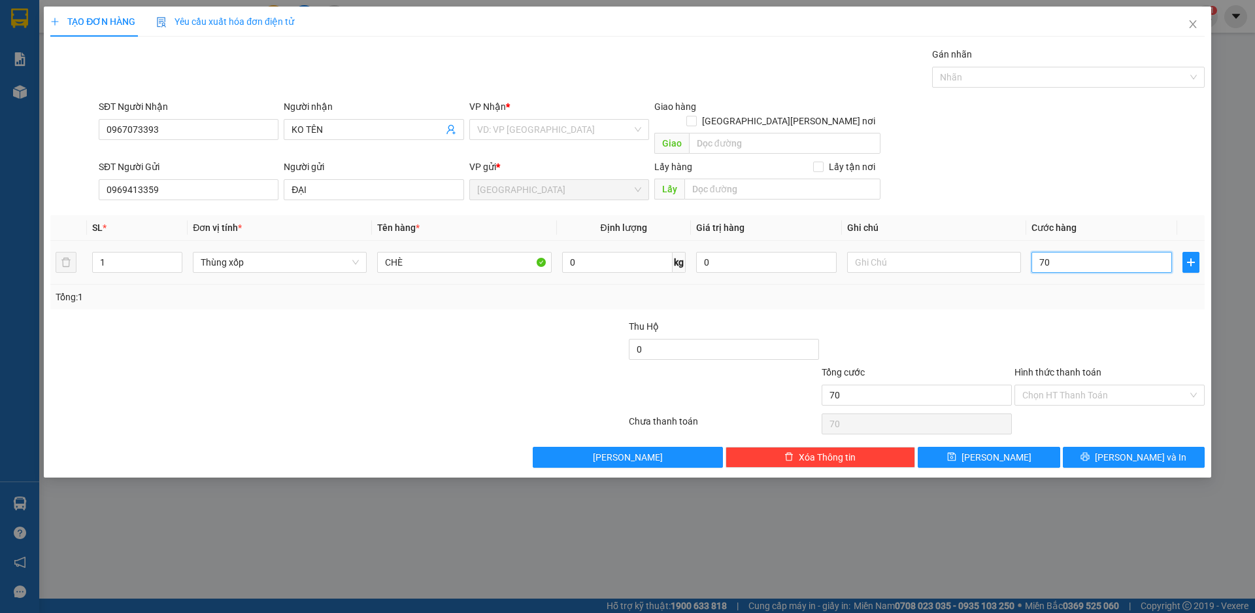
type input "700"
type input "7.000"
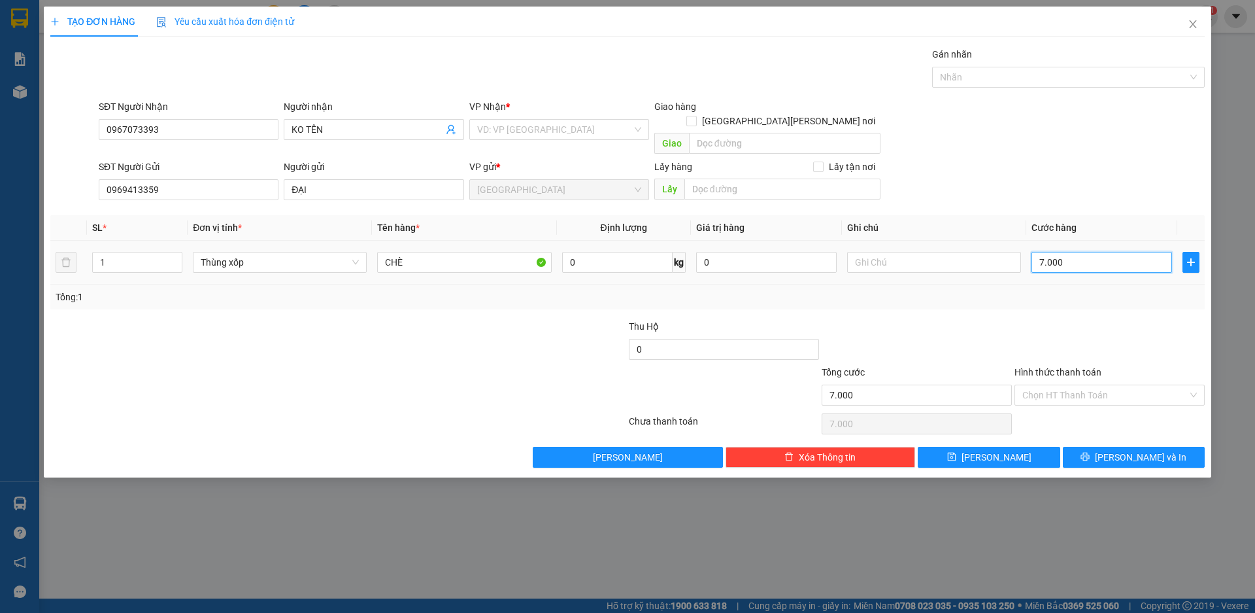
type input "70.000"
click at [1125, 450] on span "[PERSON_NAME] và In" at bounding box center [1141, 457] width 92 height 14
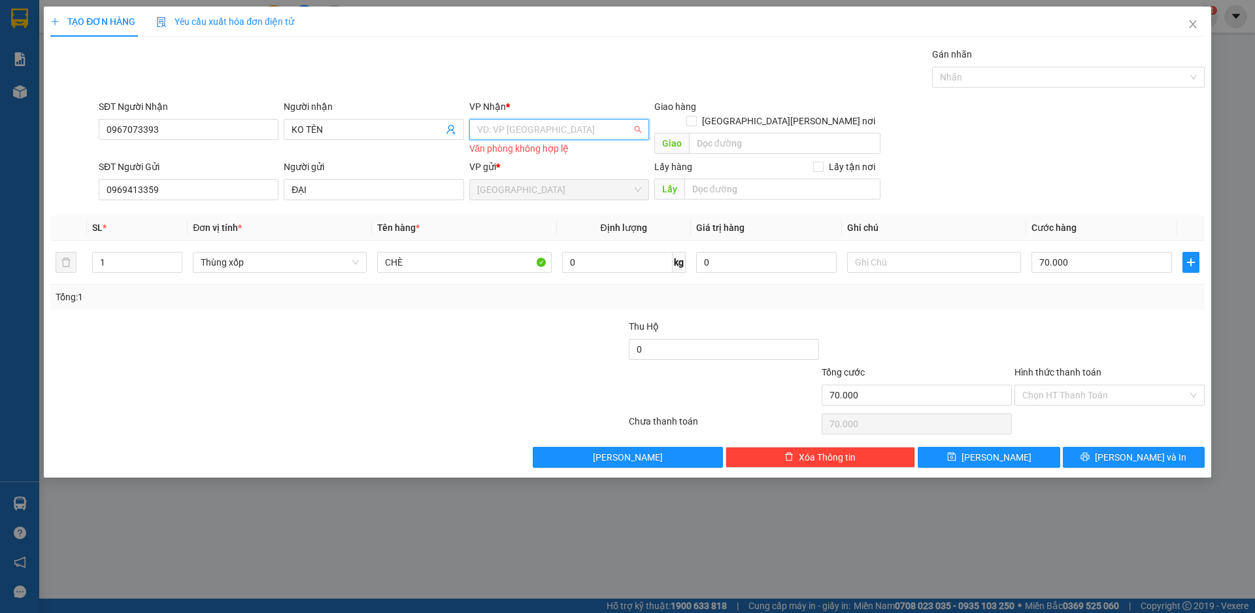
click at [564, 120] on input "search" at bounding box center [554, 130] width 155 height 20
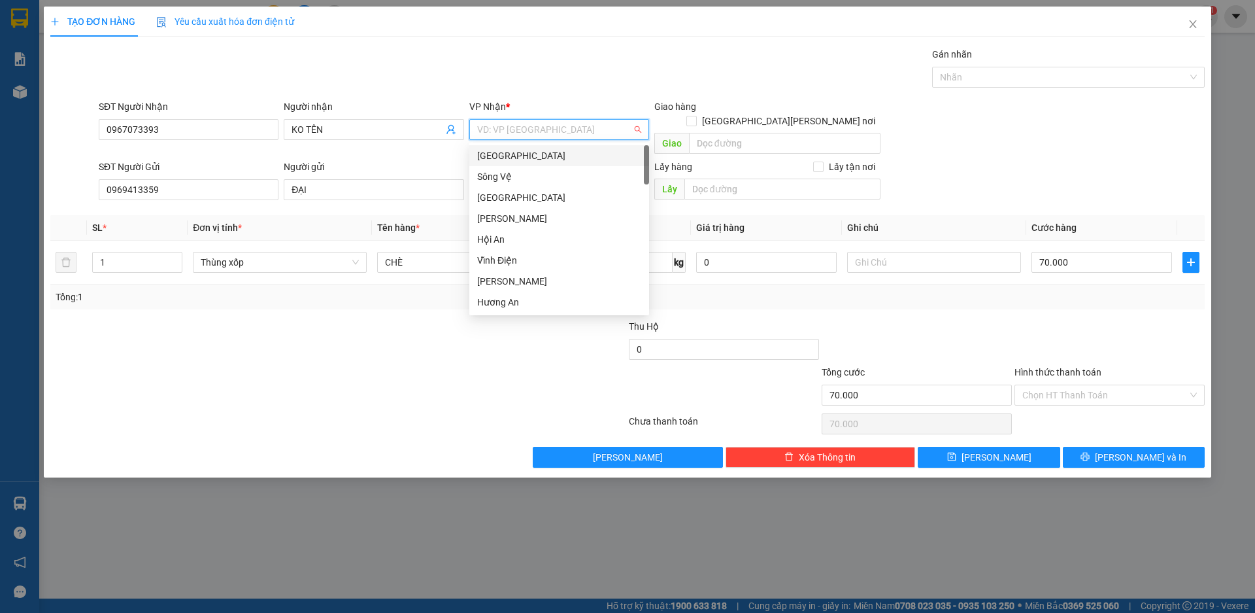
click at [497, 156] on div "[GEOGRAPHIC_DATA]" at bounding box center [559, 155] width 164 height 14
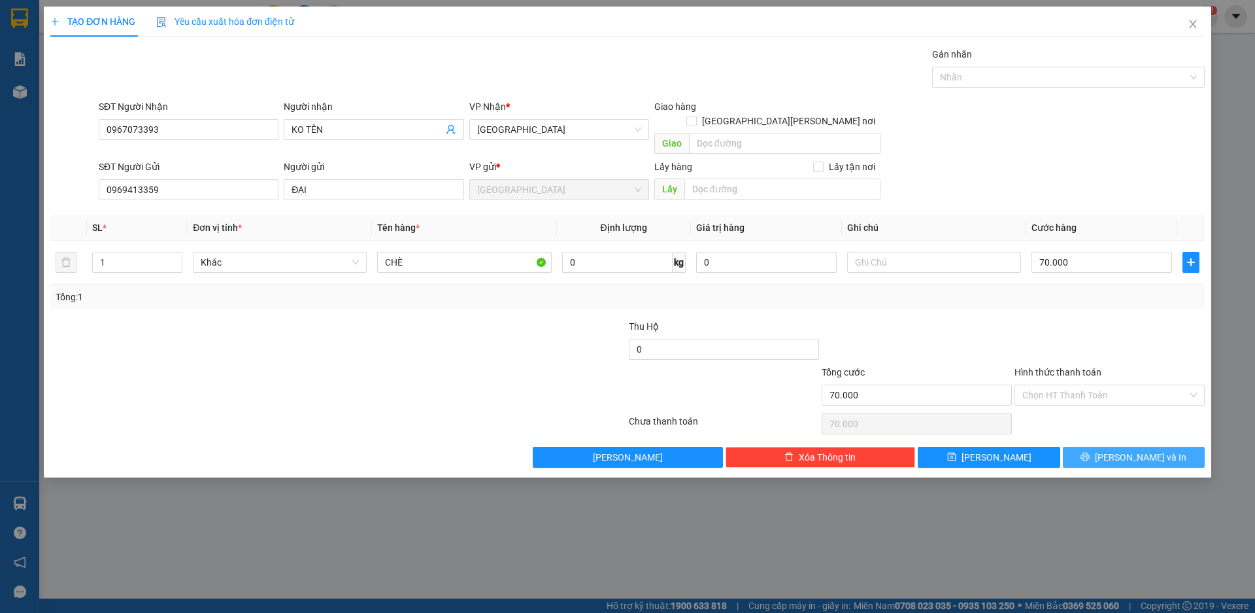
click at [1138, 450] on span "[PERSON_NAME] và In" at bounding box center [1141, 457] width 92 height 14
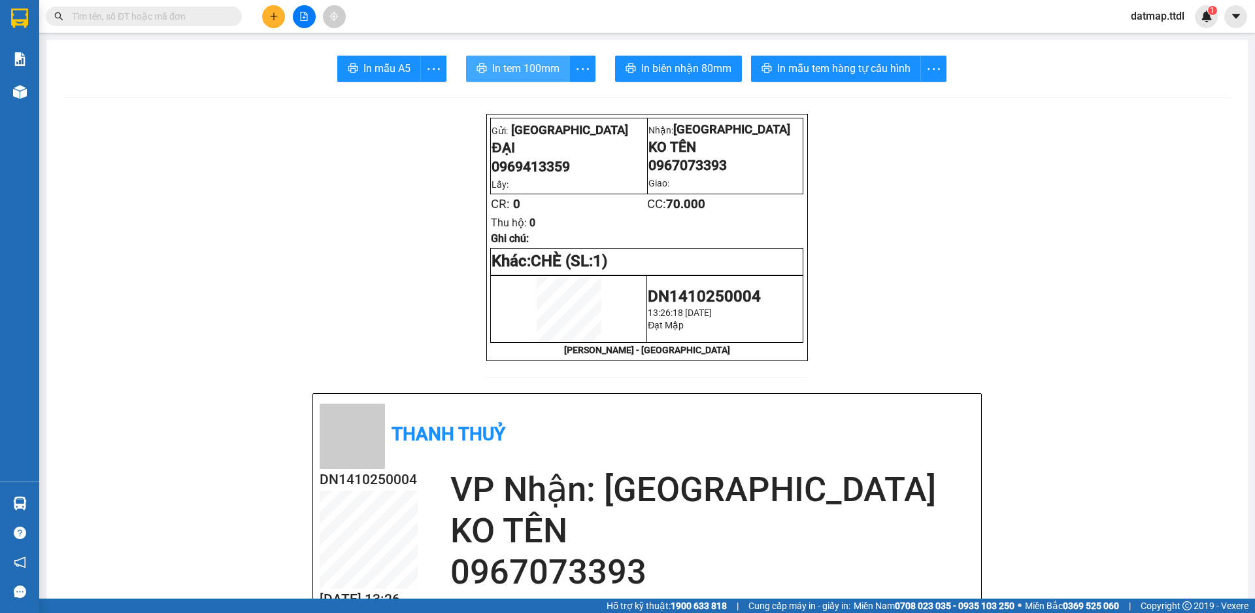
click at [542, 67] on span "In tem 100mm" at bounding box center [525, 68] width 67 height 16
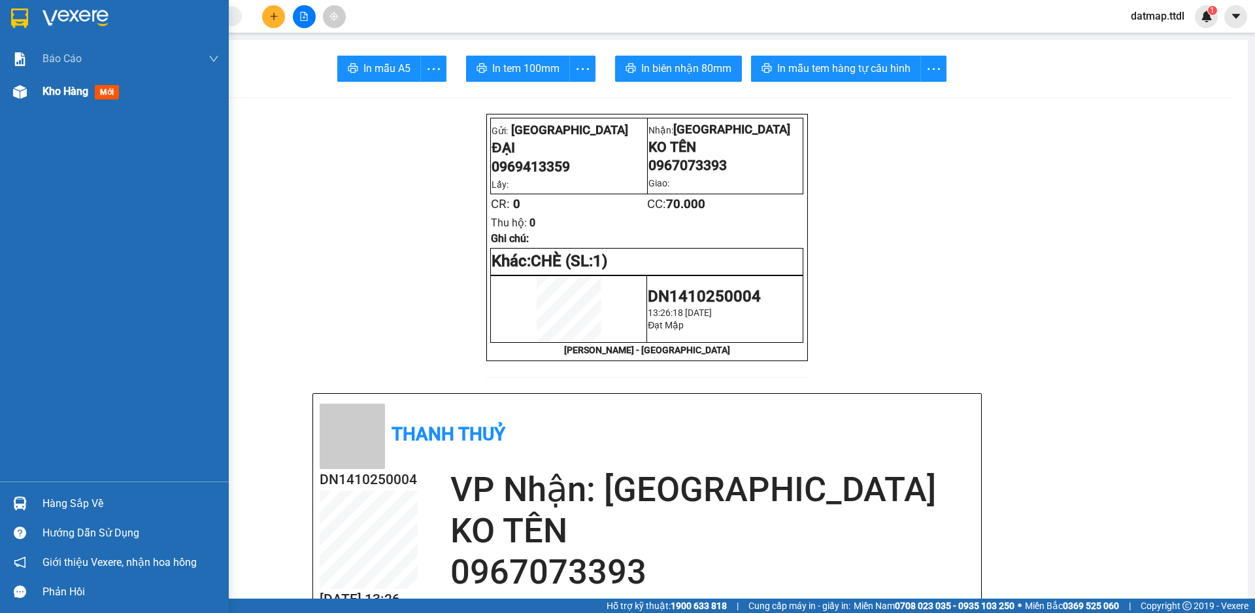
click at [67, 94] on span "Kho hàng" at bounding box center [66, 91] width 46 height 12
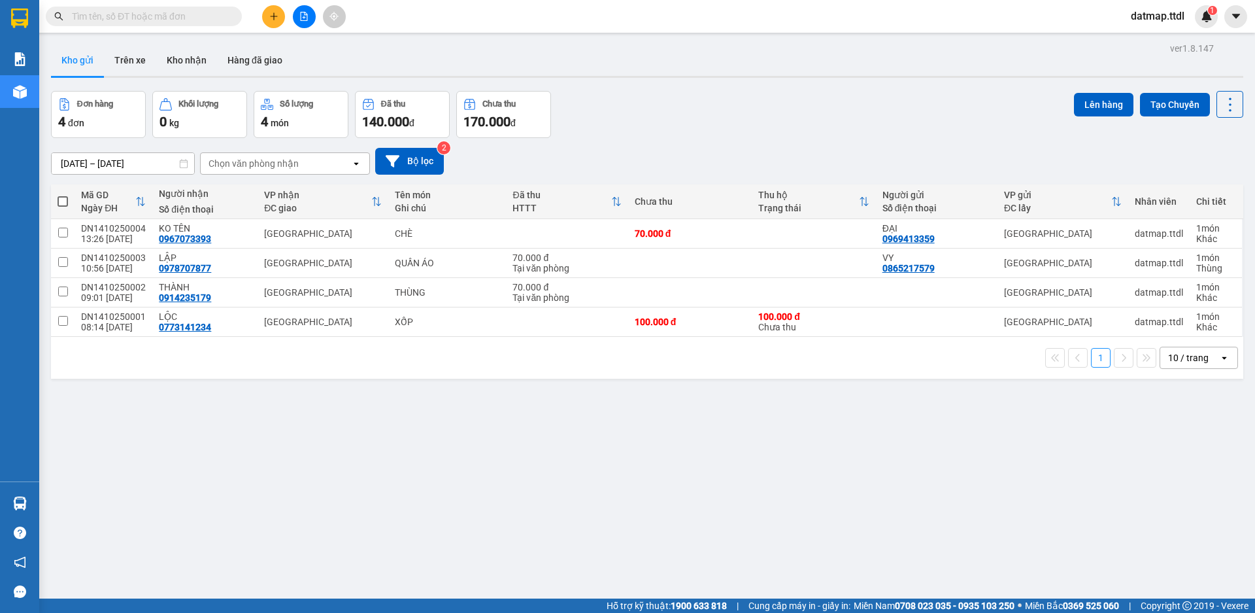
click at [277, 14] on icon "plus" at bounding box center [273, 16] width 9 height 9
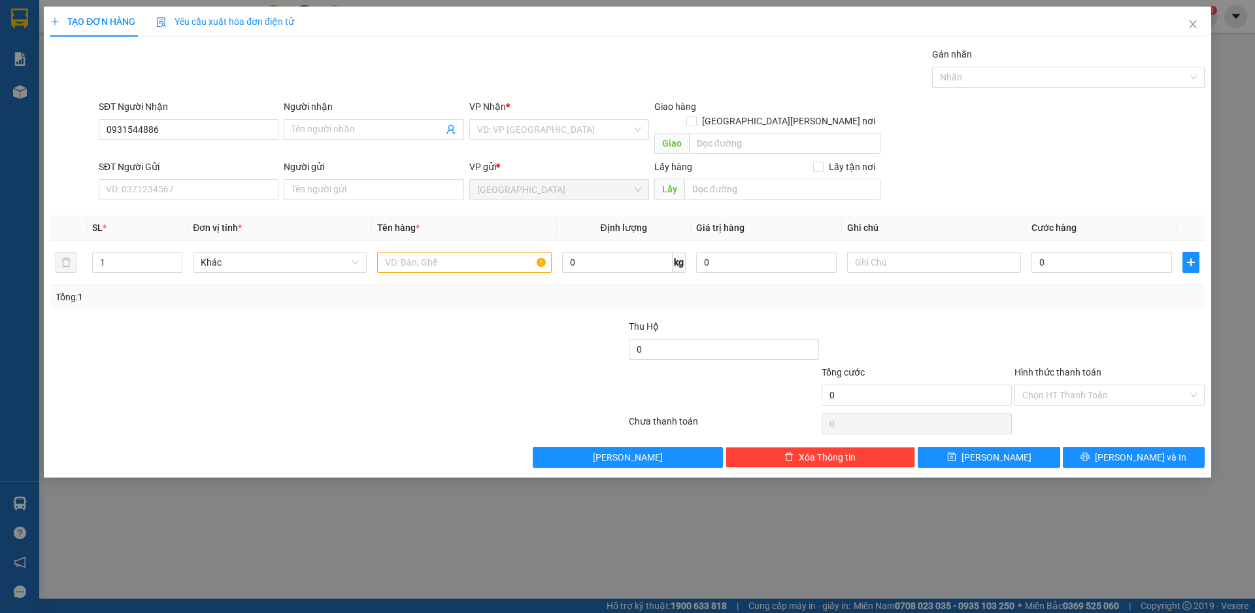
click at [207, 95] on div "Transit Pickup Surcharge Ids Transit Deliver Surcharge Ids Transit Deliver Surc…" at bounding box center [627, 257] width 1155 height 420
click at [188, 133] on input "0931544886" at bounding box center [189, 129] width 180 height 21
click at [143, 153] on div "0931544686 - [PERSON_NAME]" at bounding box center [189, 155] width 164 height 14
type input "0931544686"
type input "TÂN [PERSON_NAME]"
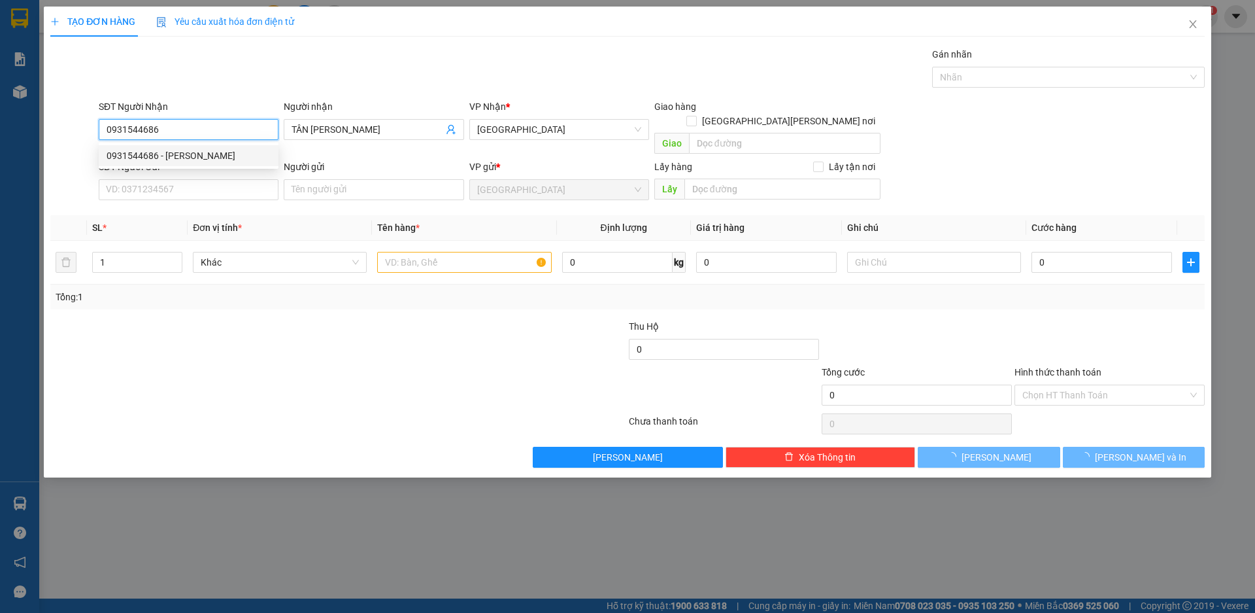
type input "250.000"
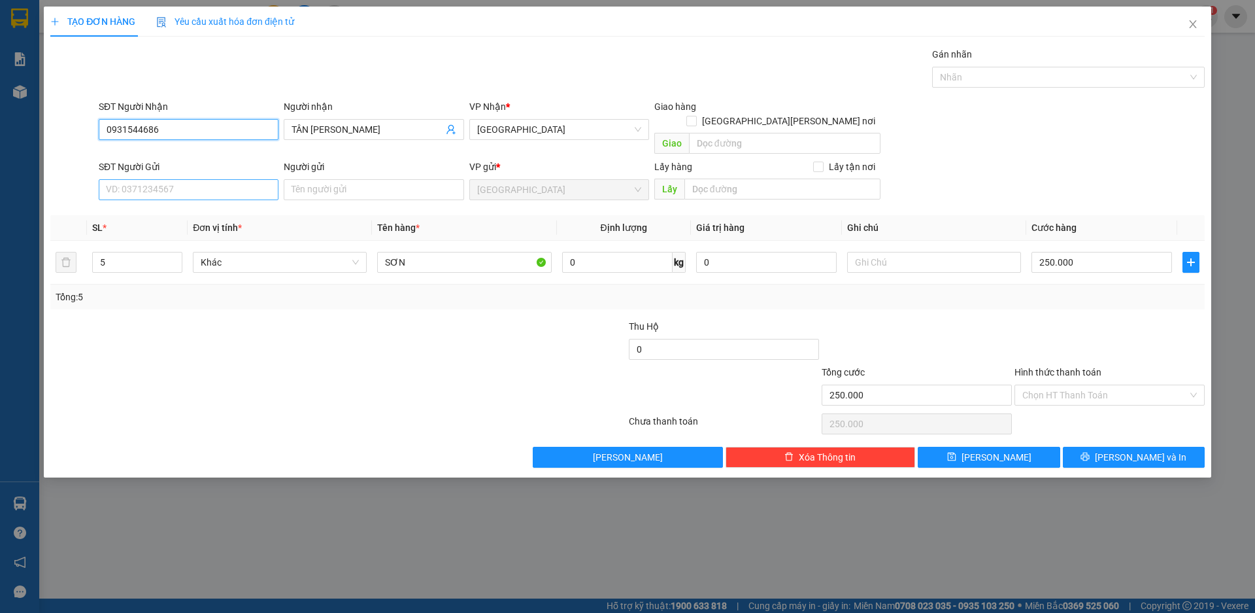
type input "0931544686"
click at [174, 179] on input "SĐT Người Gửi" at bounding box center [189, 189] width 180 height 21
click at [265, 335] on div at bounding box center [242, 342] width 386 height 46
click at [175, 257] on icon "up" at bounding box center [175, 259] width 5 height 5
type input "6"
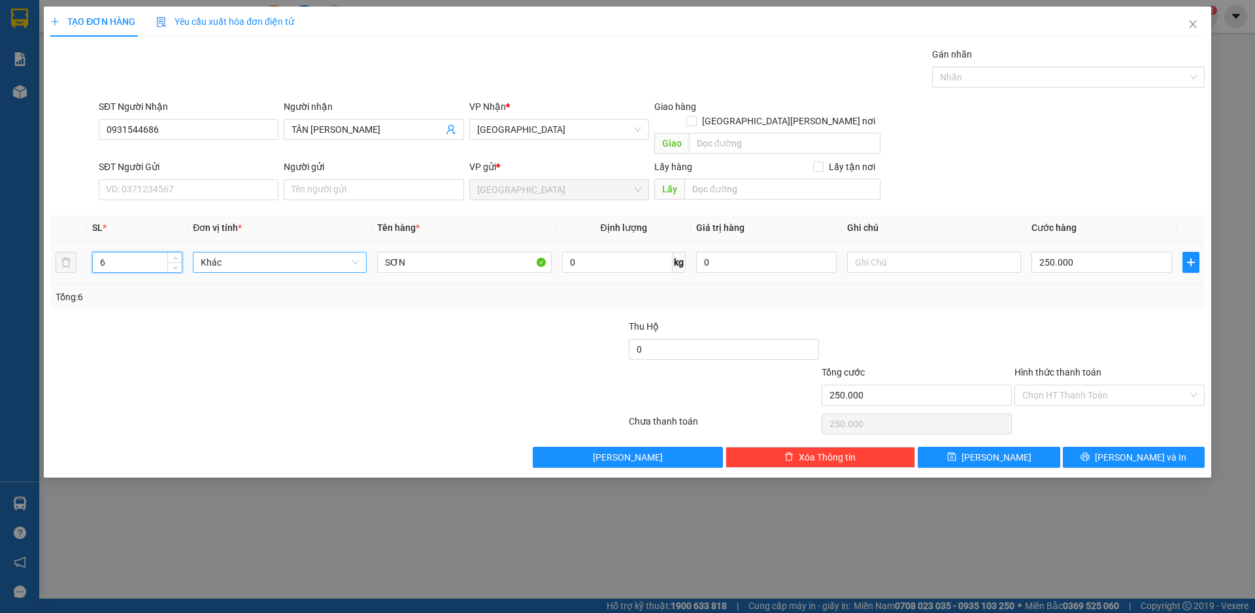
click at [221, 252] on span "Khác" at bounding box center [280, 262] width 158 height 20
type input "0"
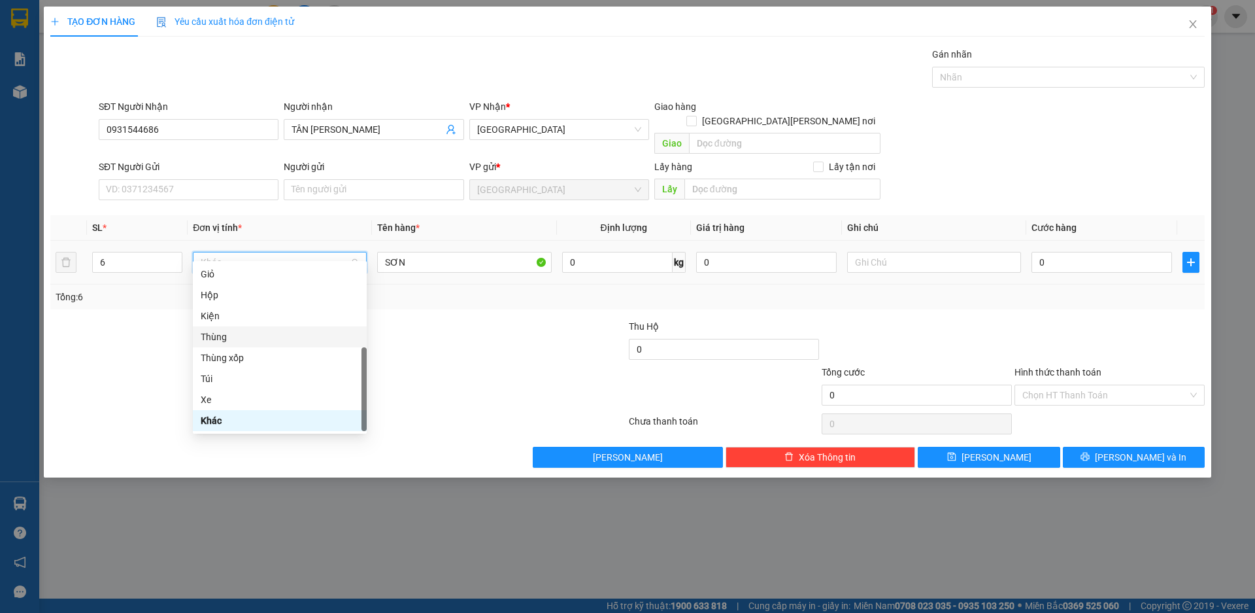
click at [238, 335] on div "Thùng" at bounding box center [280, 337] width 158 height 14
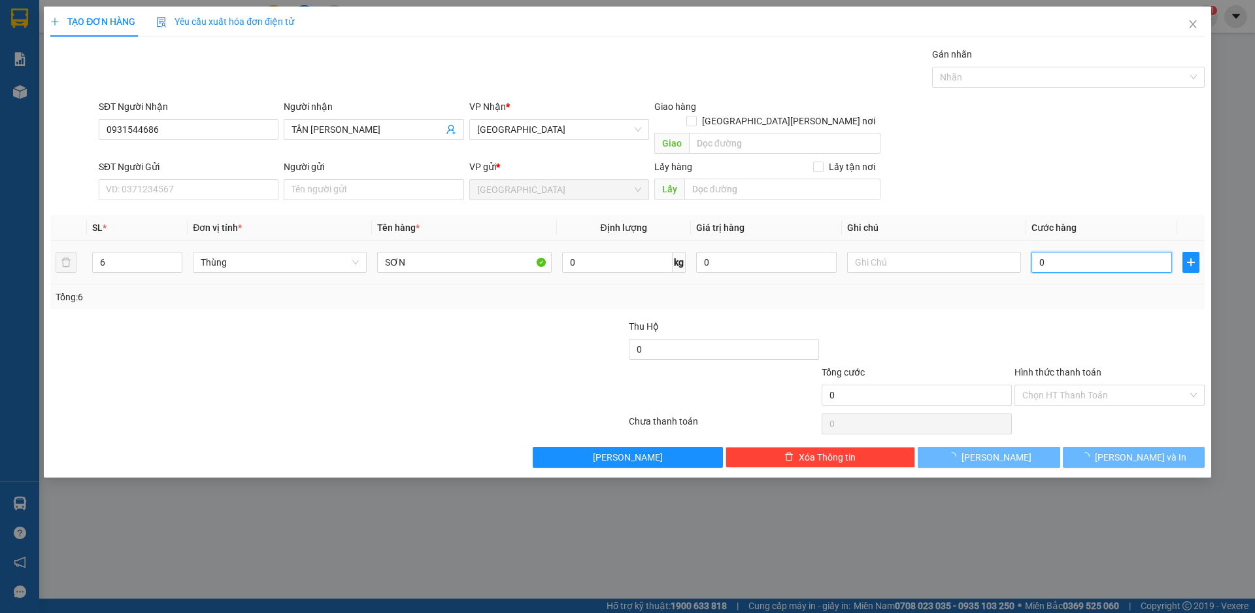
click at [1072, 252] on input "0" at bounding box center [1102, 262] width 141 height 21
type input "3"
type input "30"
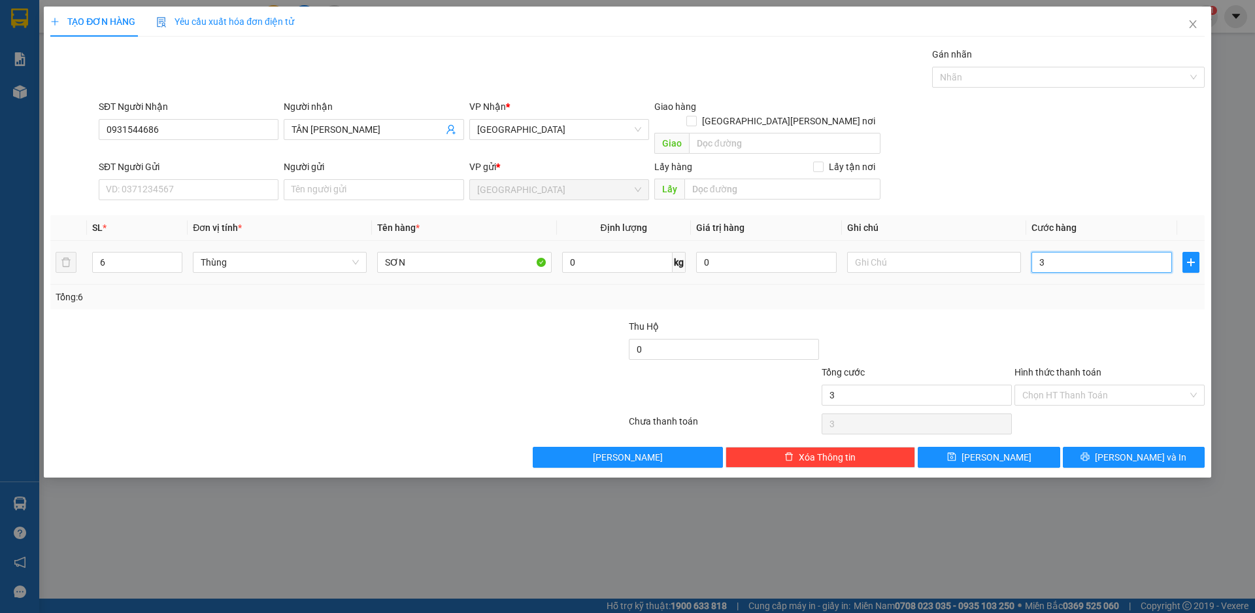
type input "30"
type input "300"
type input "3.000"
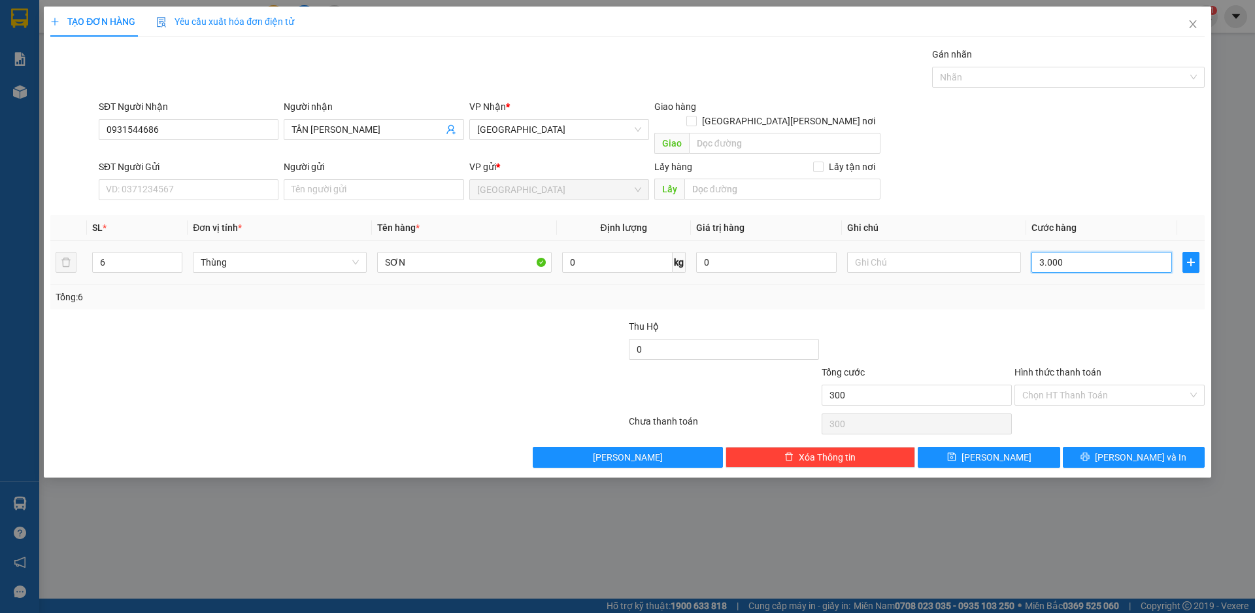
type input "3.000"
type input "30.000"
type input "300.000"
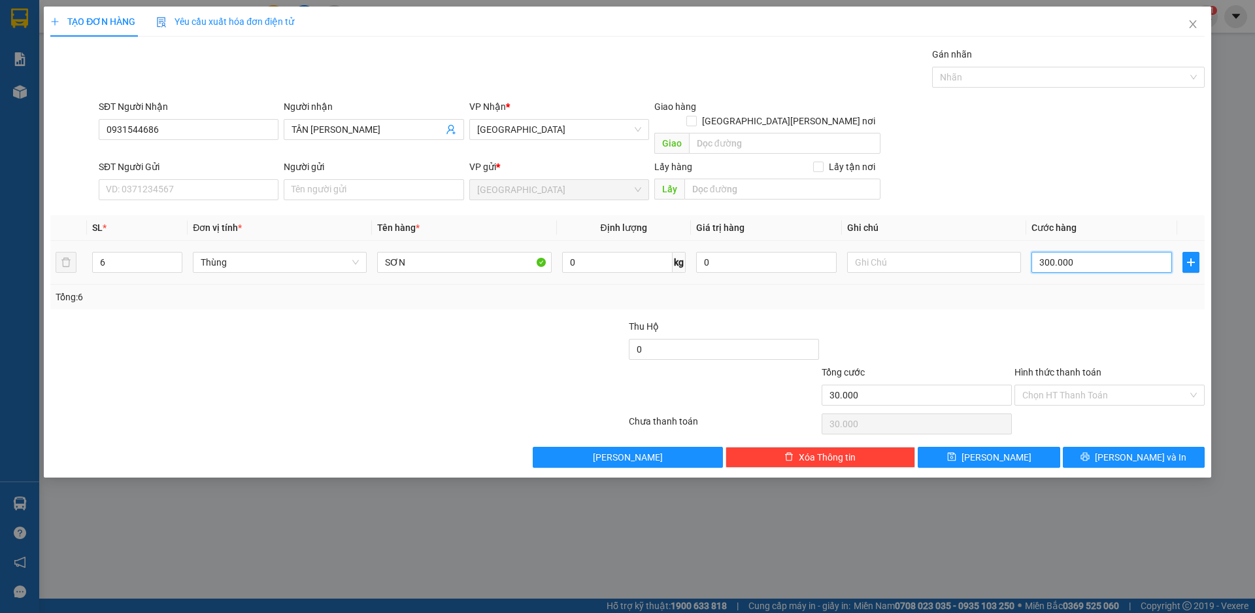
type input "300.000"
click at [1148, 450] on span "[PERSON_NAME] và In" at bounding box center [1141, 457] width 92 height 14
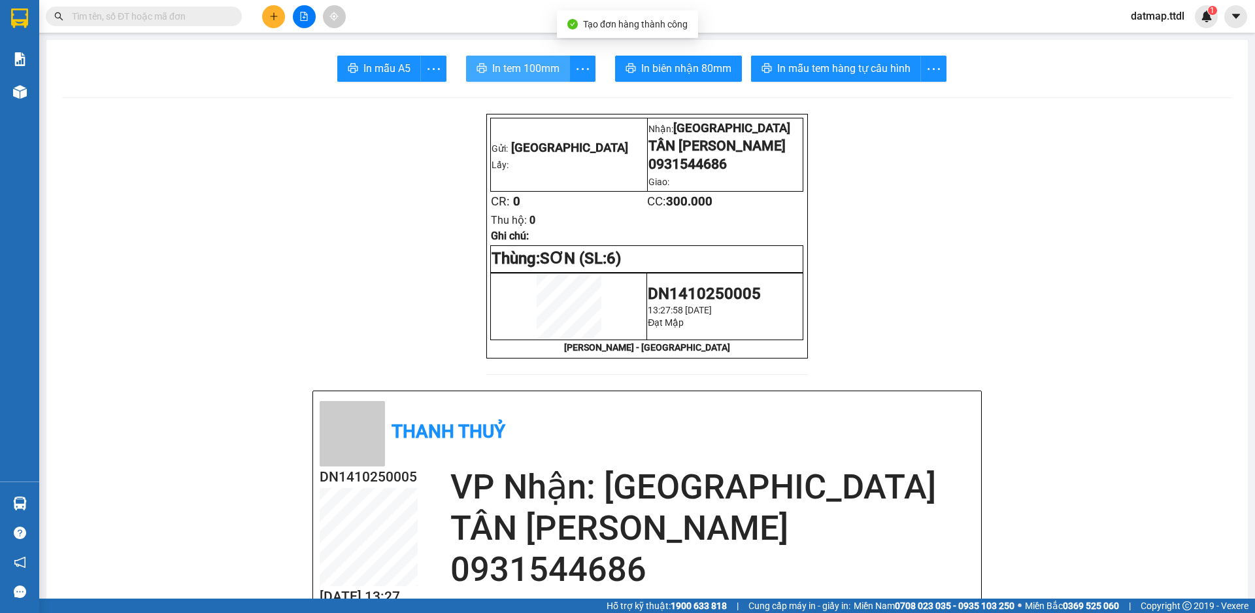
click at [526, 70] on span "In tem 100mm" at bounding box center [525, 68] width 67 height 16
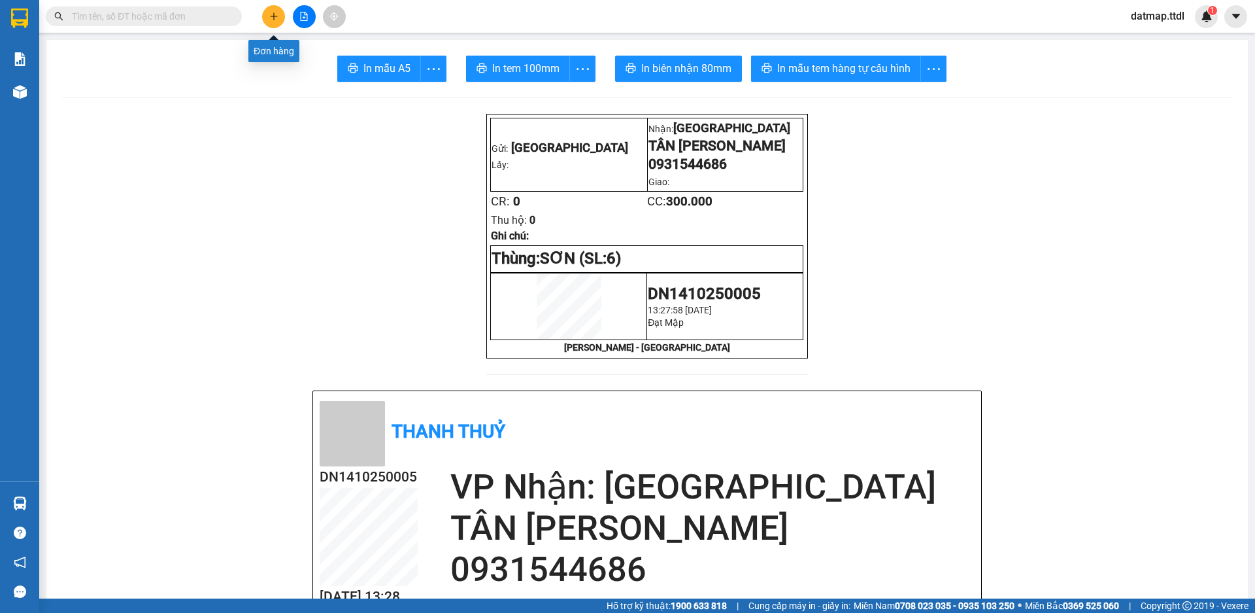
click at [271, 13] on icon "plus" at bounding box center [273, 16] width 9 height 9
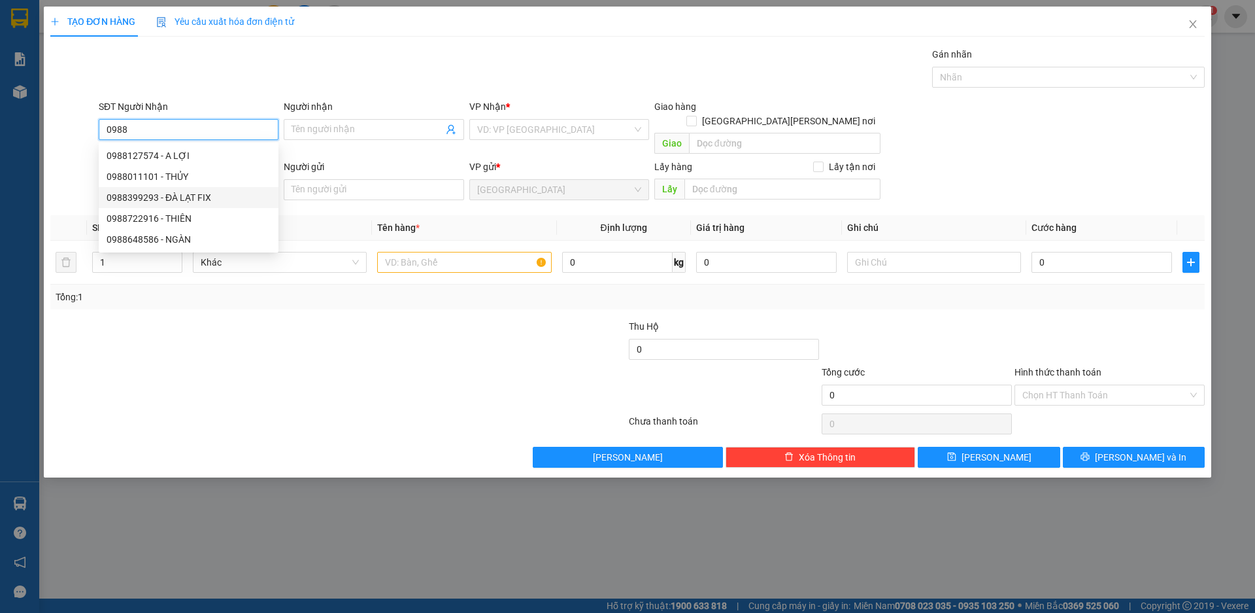
click at [131, 194] on div "0988399293 - ĐÀ LẠT FIX" at bounding box center [189, 197] width 164 height 14
type input "0988399293"
type input "ĐÀ LẠT FIX"
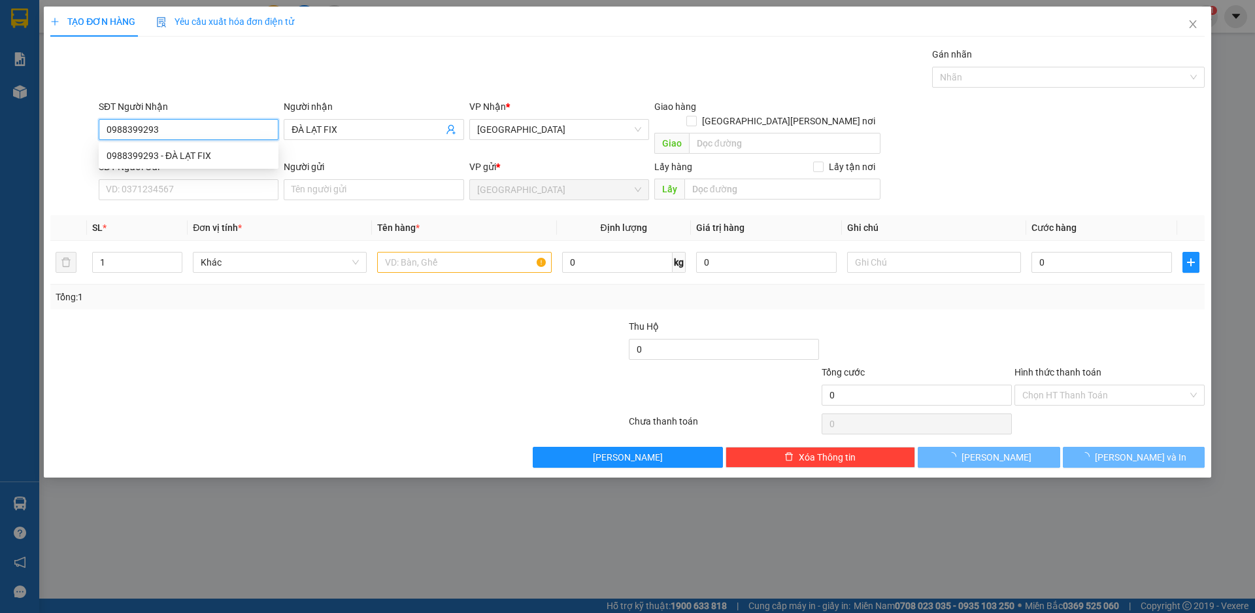
type input "40.000"
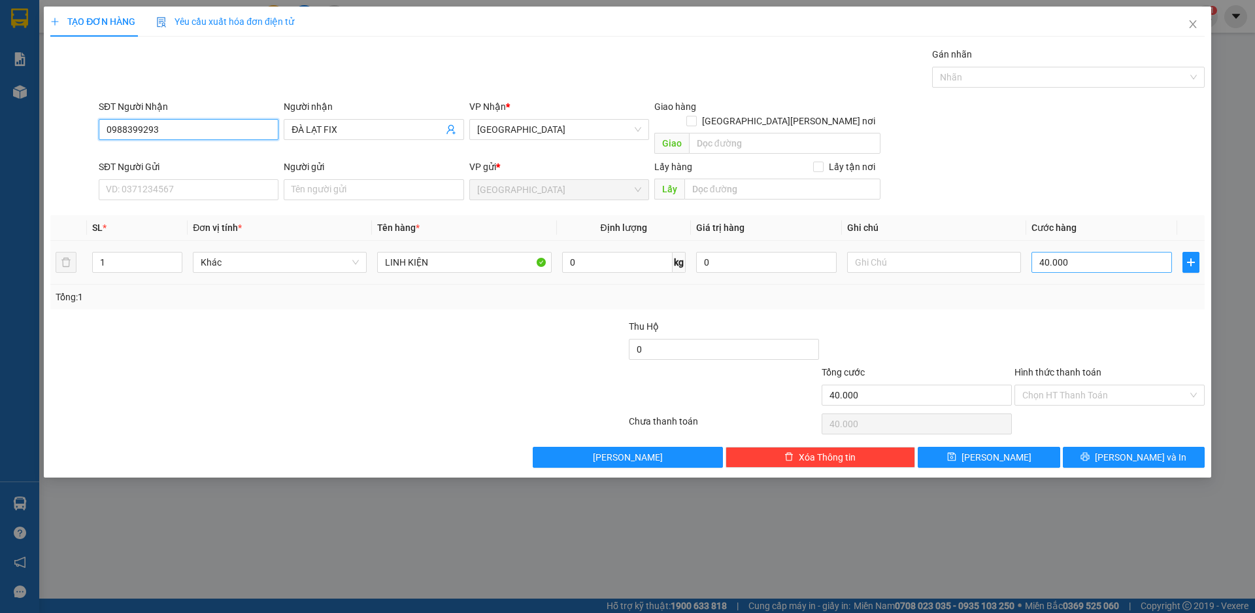
type input "0988399293"
click at [1050, 252] on input "40.000" at bounding box center [1102, 262] width 141 height 21
type input "5"
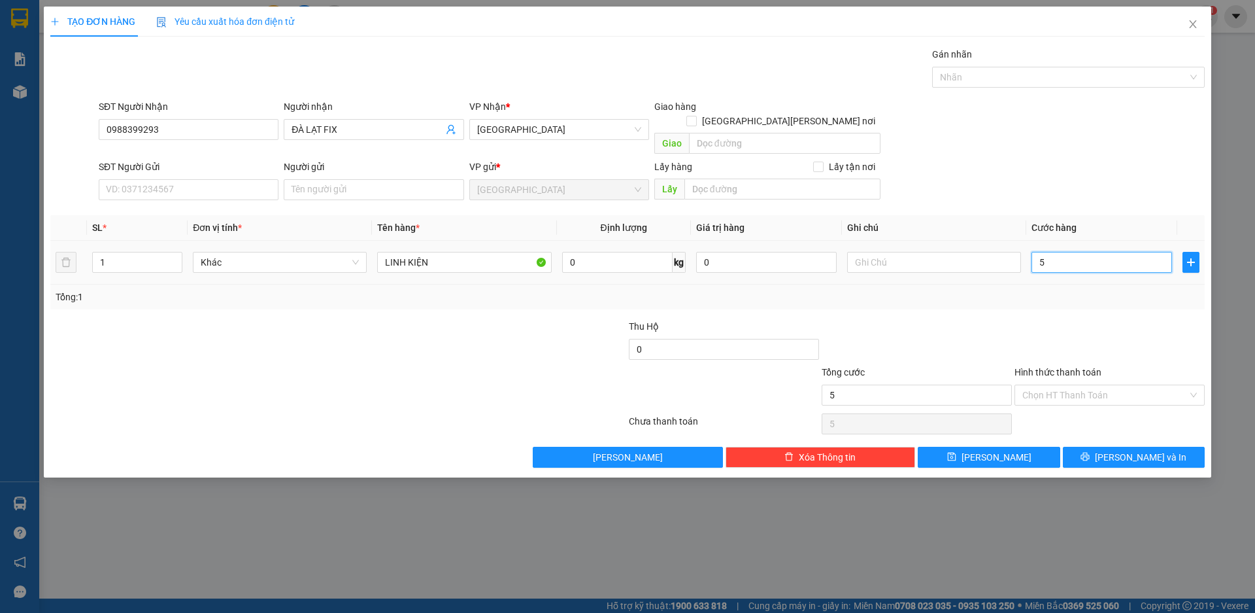
type input "50"
click at [1142, 450] on span "[PERSON_NAME] và In" at bounding box center [1141, 457] width 92 height 14
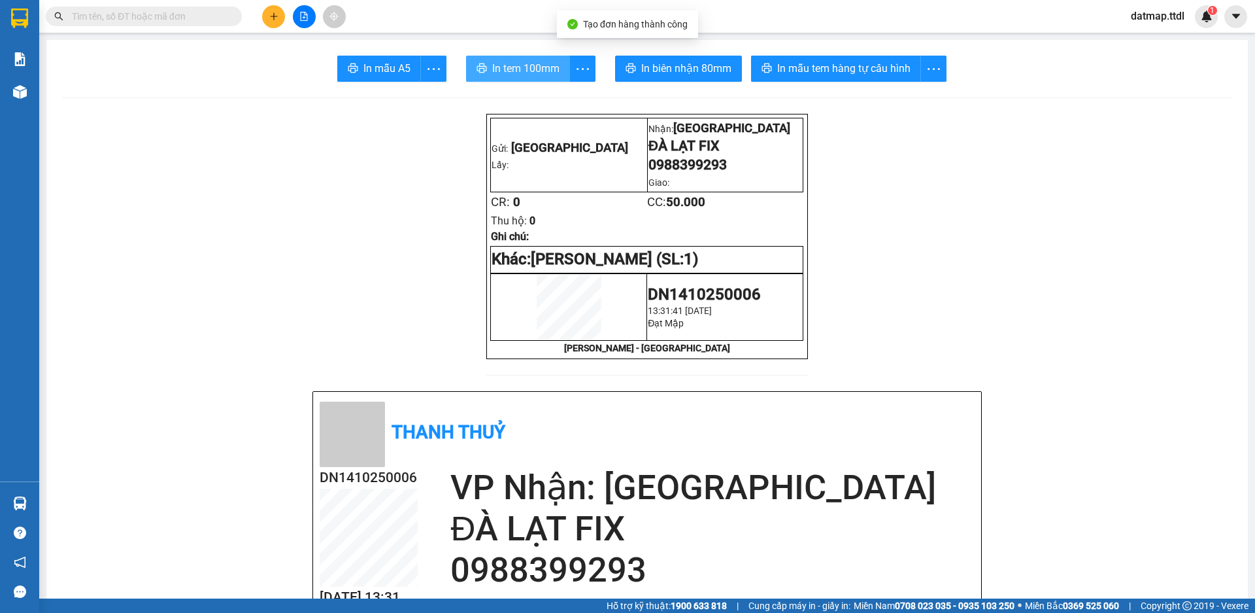
click at [503, 60] on span "In tem 100mm" at bounding box center [525, 68] width 67 height 16
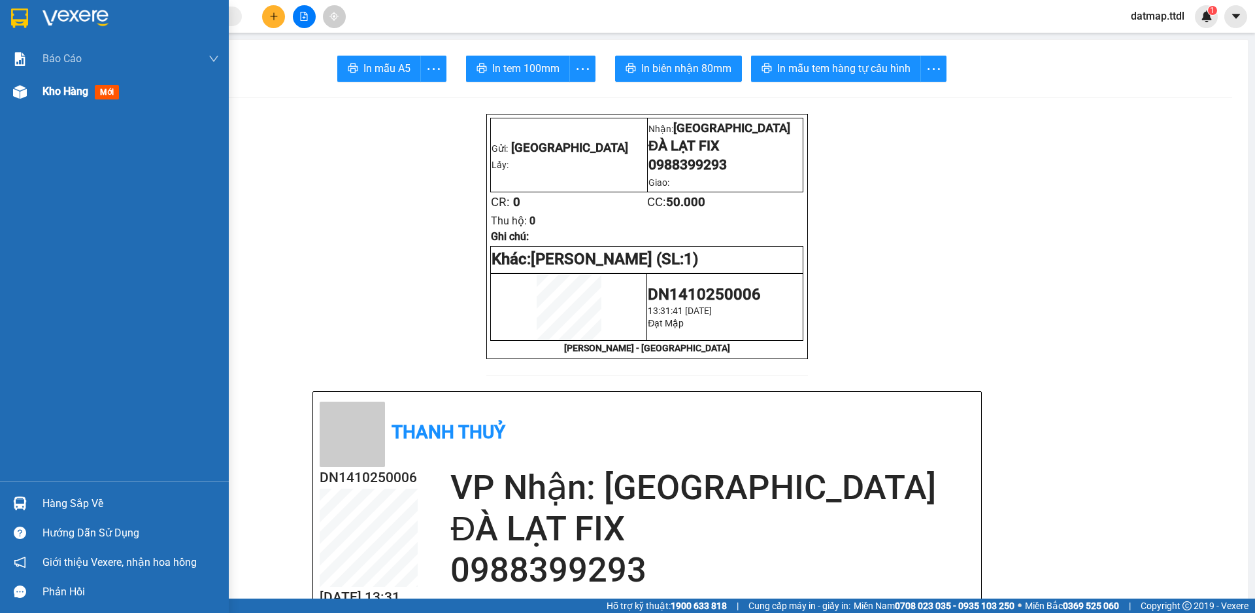
click at [52, 100] on div "Kho hàng mới" at bounding box center [131, 91] width 177 height 33
